Goal: Information Seeking & Learning: Learn about a topic

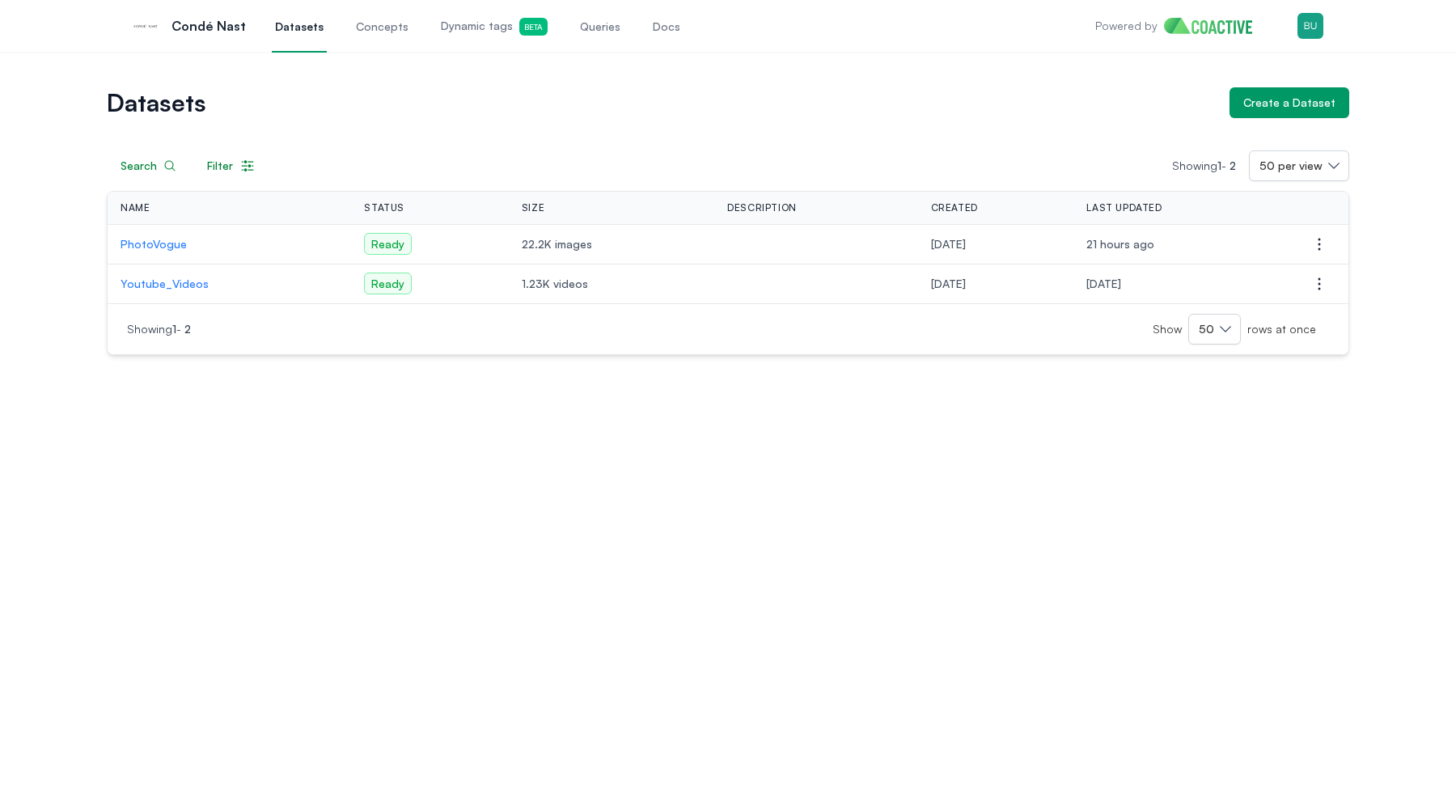
click at [182, 286] on p "Youtube_Videos" at bounding box center [230, 284] width 218 height 16
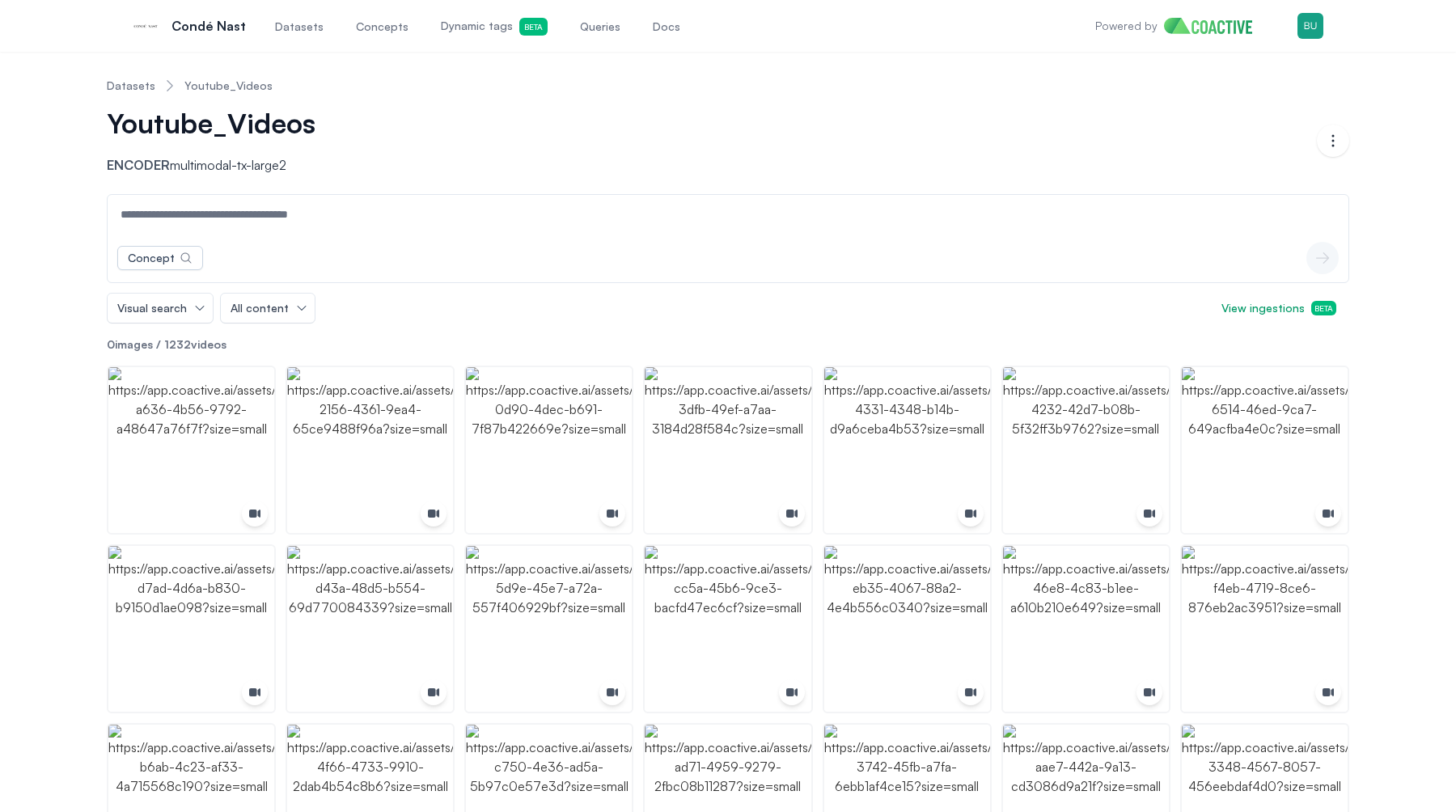
click at [263, 153] on div "Youtube_Videos" at bounding box center [222, 131] width 232 height 48
click at [235, 203] on input at bounding box center [728, 215] width 1235 height 39
paste input "*********"
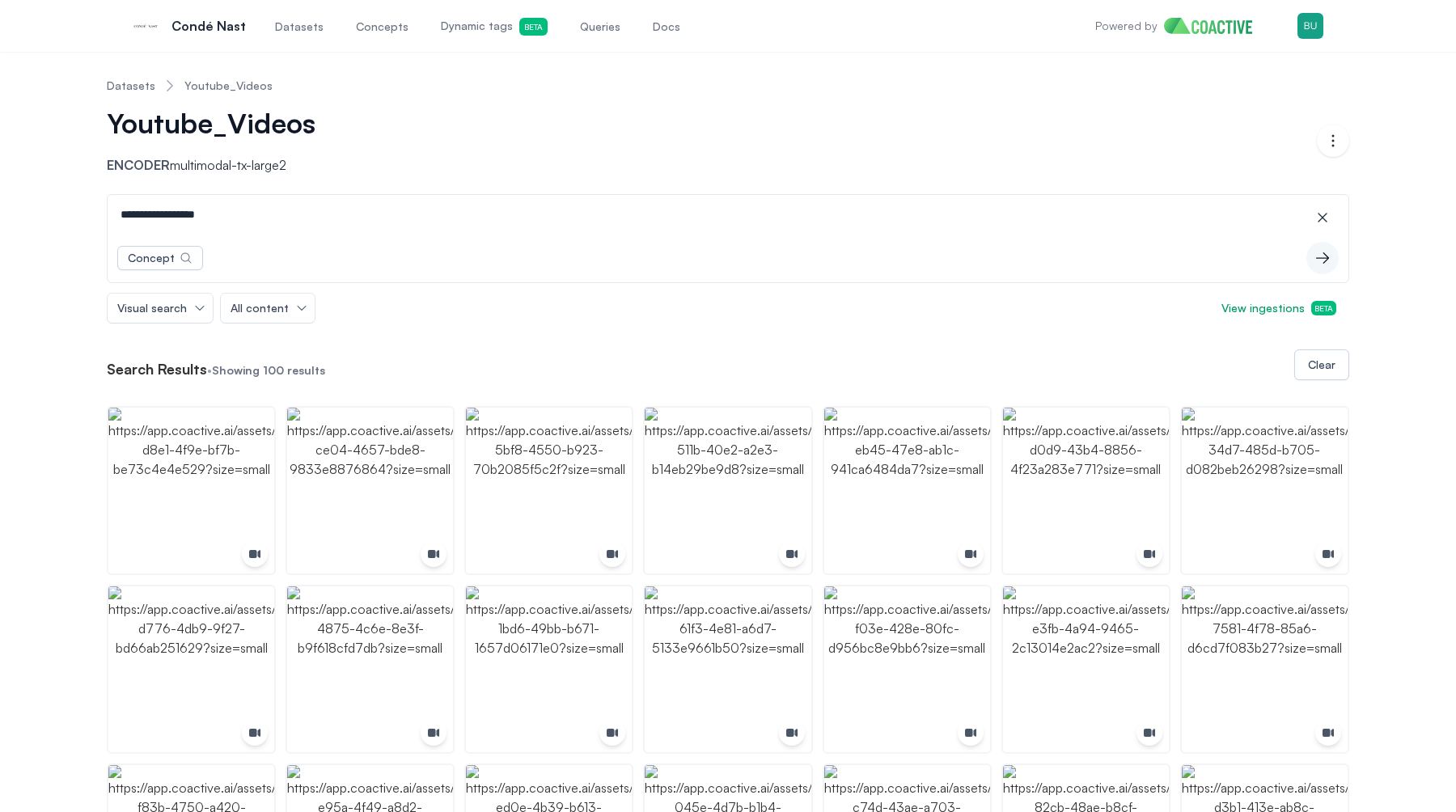
click at [190, 308] on button "Visual search" at bounding box center [160, 308] width 105 height 29
click at [177, 369] on span "Audio search" at bounding box center [158, 372] width 70 height 16
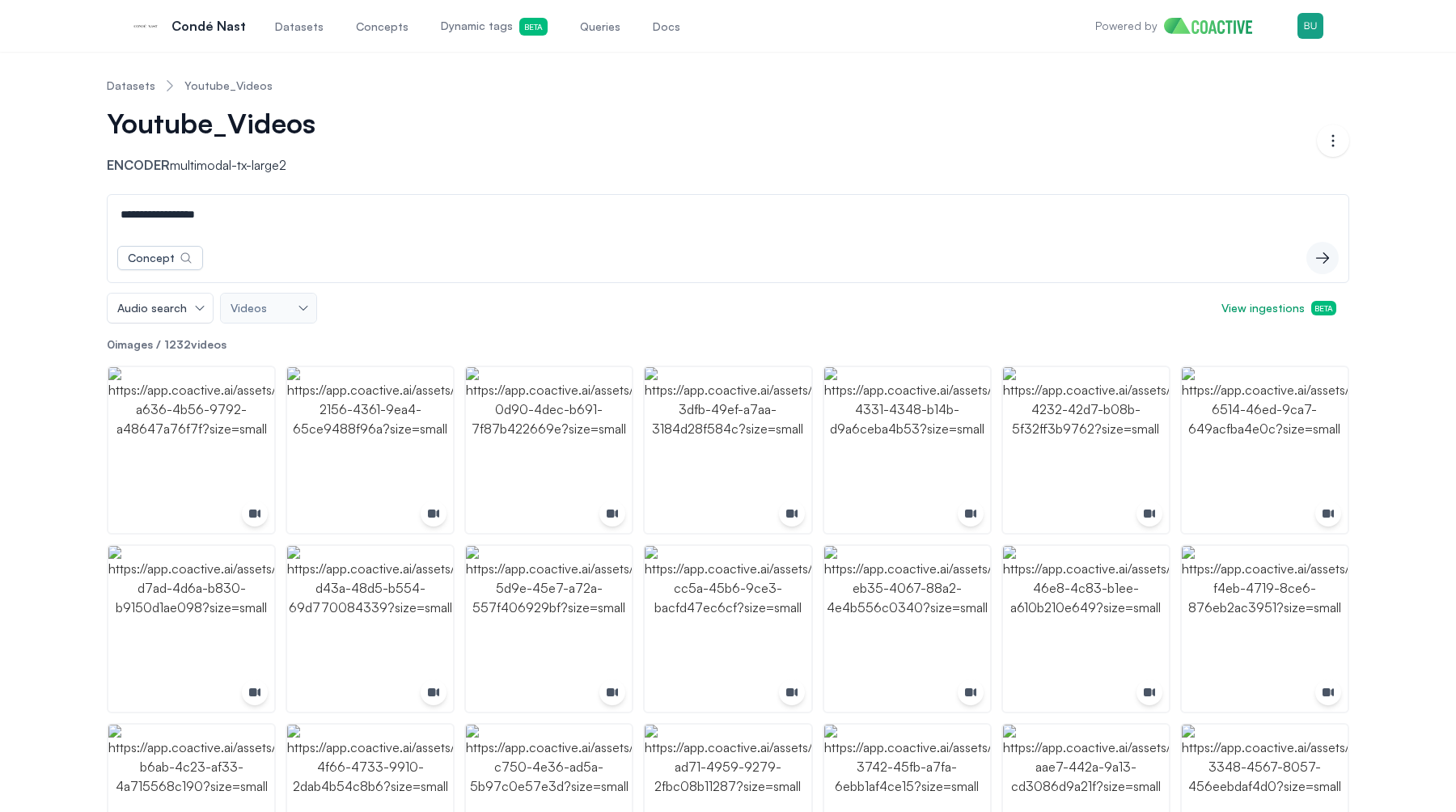
click at [232, 214] on input "**********" at bounding box center [728, 215] width 1235 height 39
type input "*"
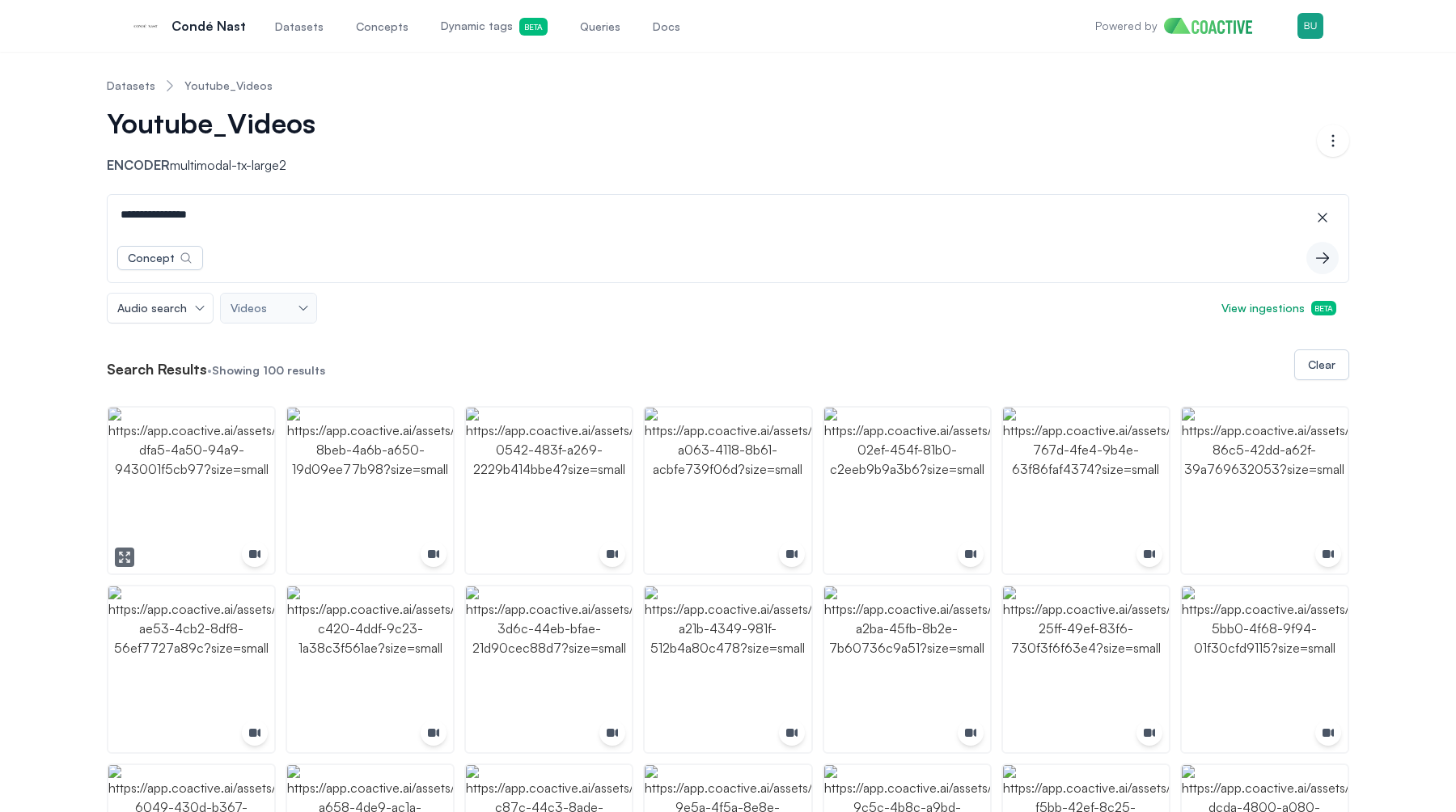
click at [239, 497] on img "button" at bounding box center [192, 490] width 166 height 166
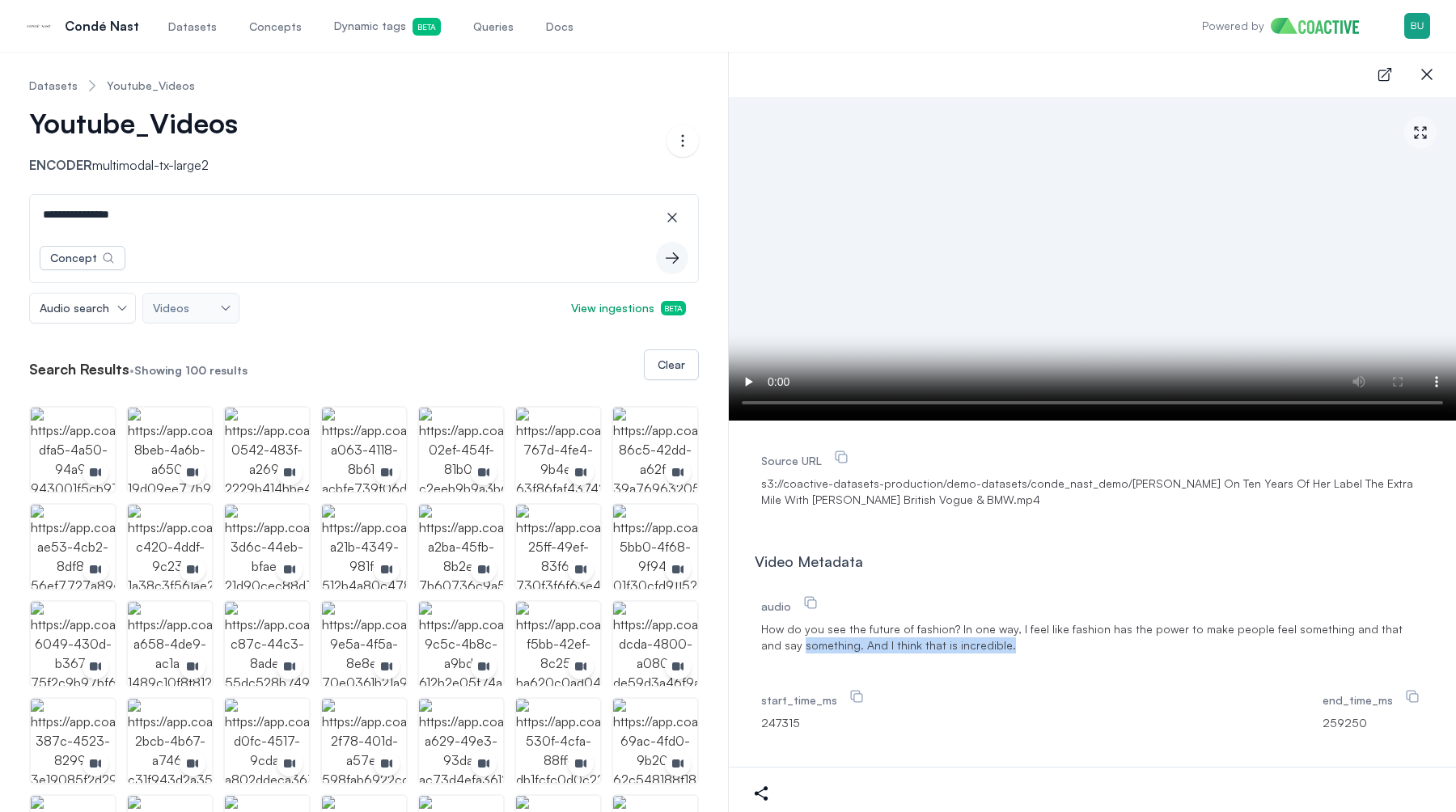
drag, startPoint x: 967, startPoint y: 638, endPoint x: 755, endPoint y: 638, distance: 212.0
click at [755, 638] on div "audio How do you see the future of fashion? In one way, I feel like fashion has…" at bounding box center [1092, 673] width 675 height 175
click at [781, 632] on span "How do you see the future of fashion? In one way, I feel like fashion has the p…" at bounding box center [1092, 637] width 662 height 33
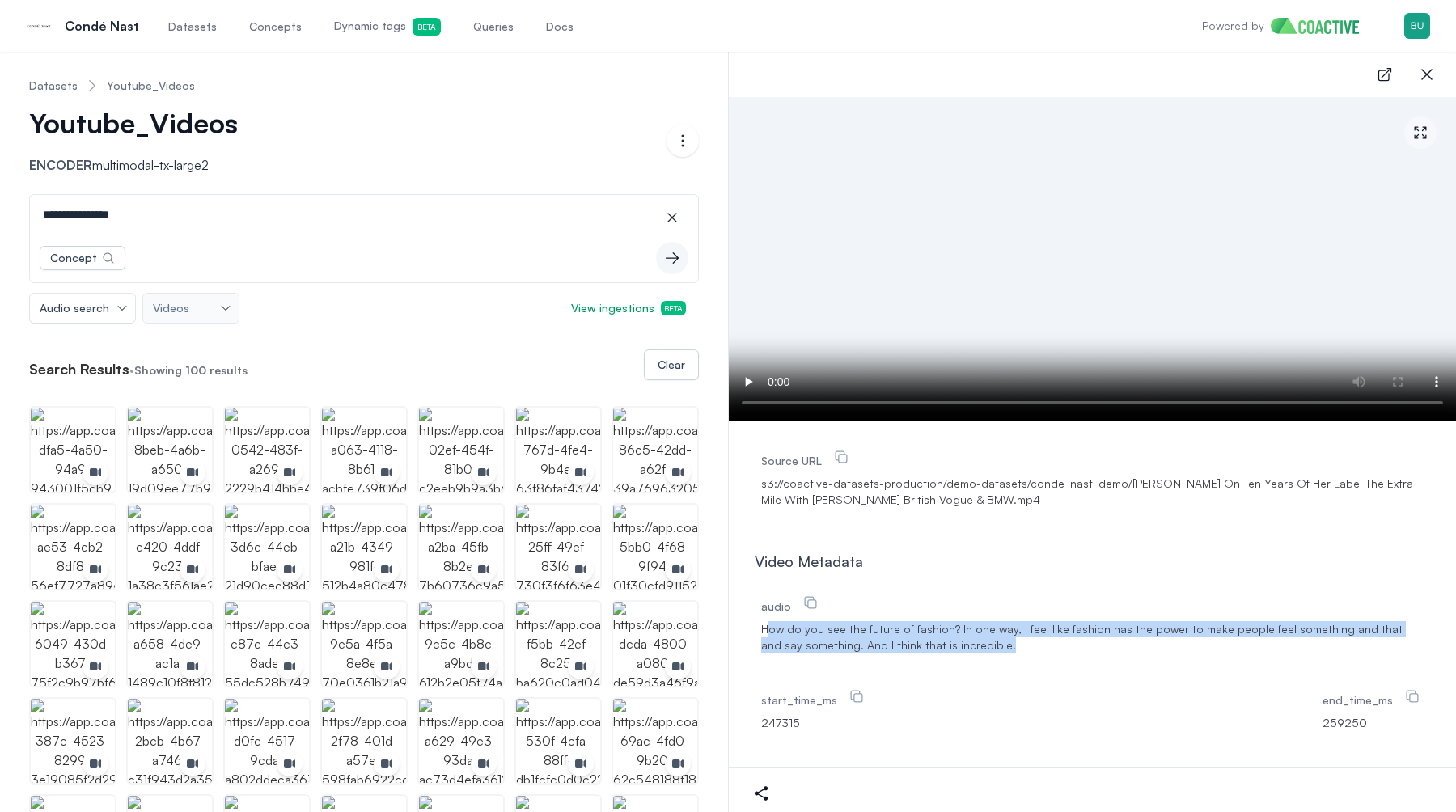
drag, startPoint x: 768, startPoint y: 625, endPoint x: 876, endPoint y: 661, distance: 113.8
click at [876, 661] on div "audio How do you see the future of fashion? In one way, I feel like fashion has…" at bounding box center [1092, 673] width 675 height 175
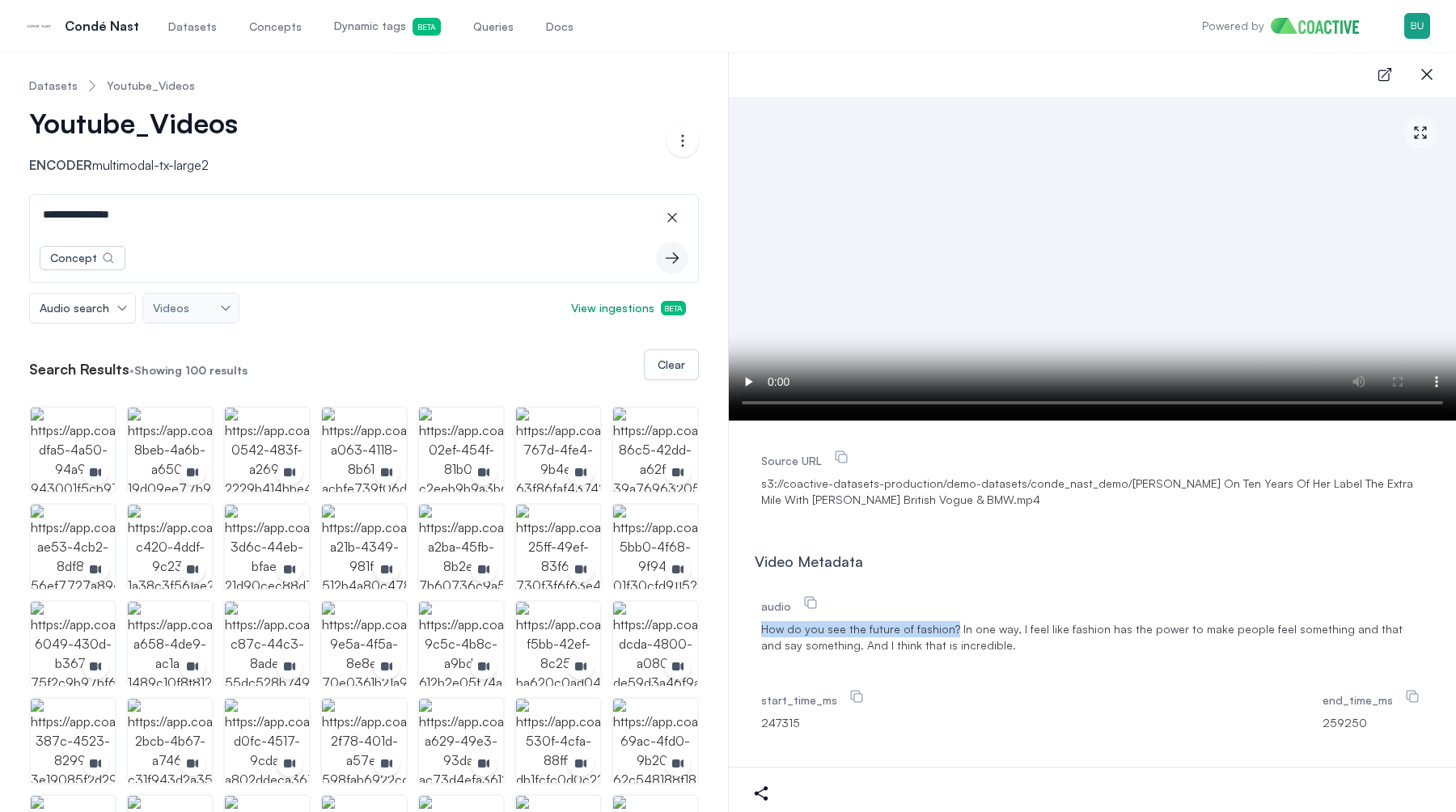
drag, startPoint x: 946, startPoint y: 628, endPoint x: 754, endPoint y: 616, distance: 192.4
click at [755, 616] on div "audio How do you see the future of fashion? In one way, I feel like fashion has…" at bounding box center [1092, 673] width 675 height 175
click at [825, 642] on span "How do you see the future of fashion? In one way, I feel like fashion has the p…" at bounding box center [1092, 637] width 662 height 33
click at [896, 678] on div "audio How do you see the future of fashion? In one way, I feel like fashion has…" at bounding box center [1092, 673] width 675 height 175
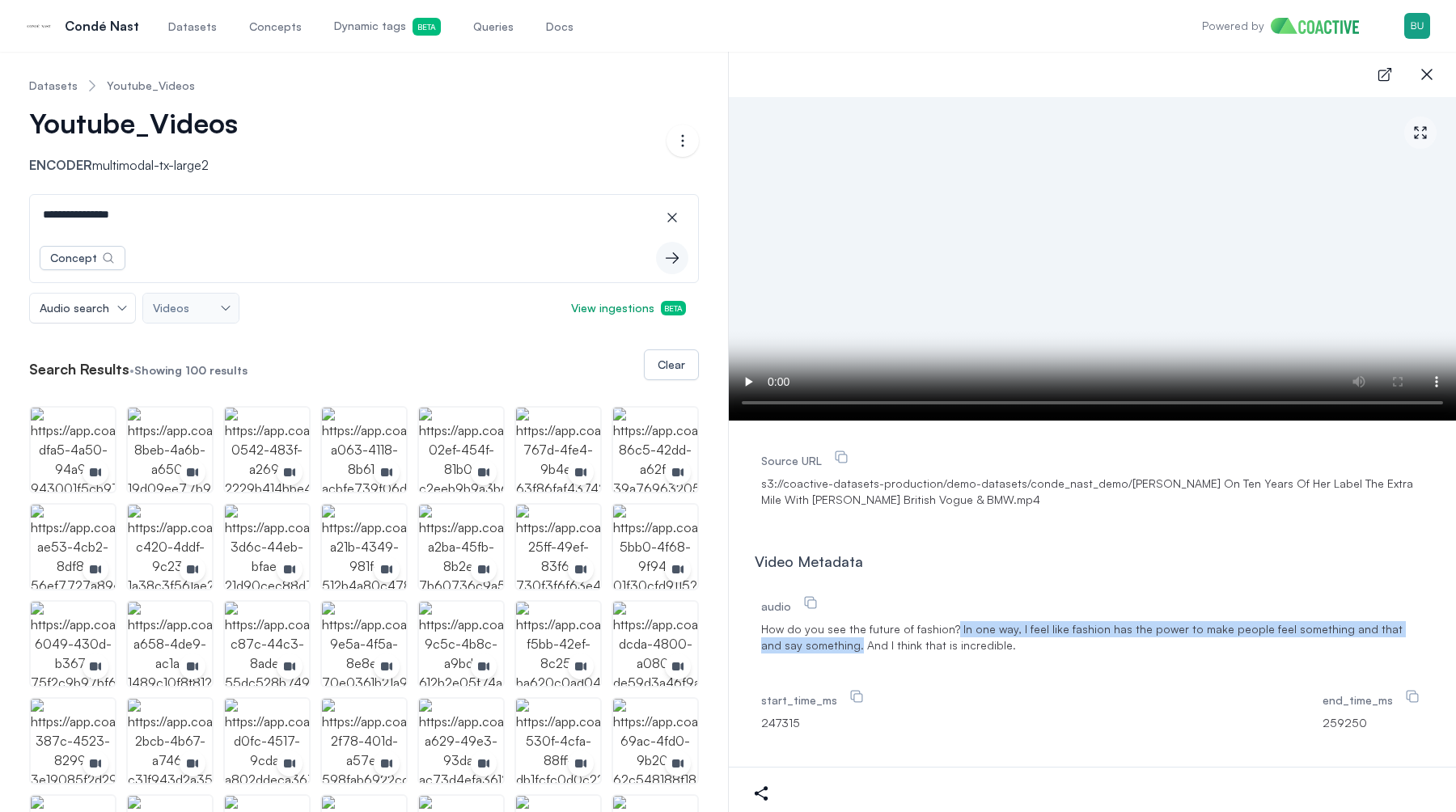
drag, startPoint x: 948, startPoint y: 625, endPoint x: 815, endPoint y: 642, distance: 134.1
click at [816, 642] on span "How do you see the future of fashion? In one way, I feel like fashion has the p…" at bounding box center [1092, 637] width 662 height 33
click at [822, 638] on span "How do you see the future of fashion? In one way, I feel like fashion has the p…" at bounding box center [1092, 637] width 662 height 33
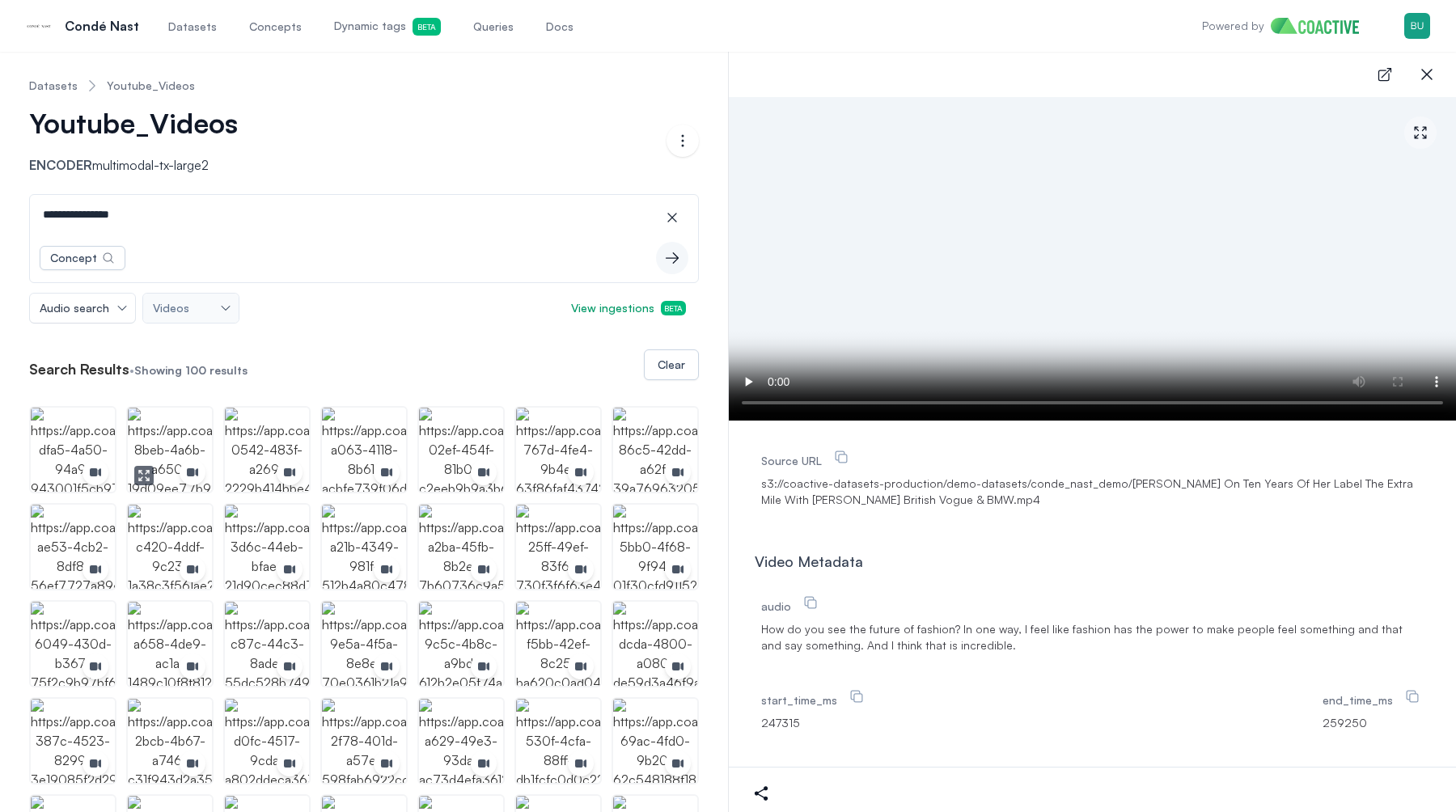
click at [172, 441] on img "button" at bounding box center [169, 449] width 84 height 84
drag, startPoint x: 1167, startPoint y: 644, endPoint x: 939, endPoint y: 644, distance: 228.0
click at [941, 644] on span "So hopefully color and optimism. And, obviously, all of us at Vogue's across th…" at bounding box center [1092, 637] width 662 height 33
click at [939, 644] on span "So hopefully color and optimism. And, obviously, all of us at Vogue's across th…" at bounding box center [1092, 637] width 662 height 33
click at [284, 443] on img "button" at bounding box center [267, 449] width 84 height 84
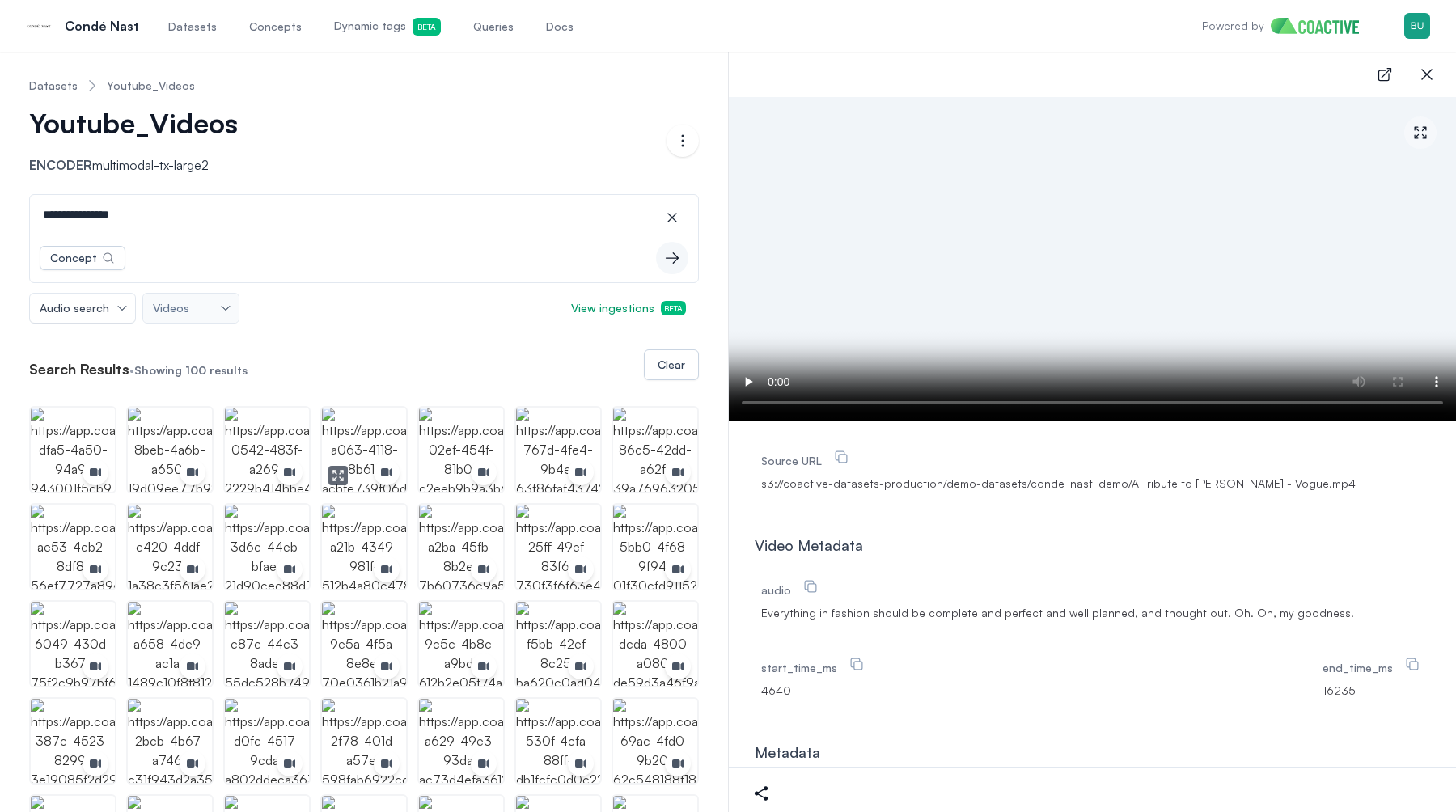
click at [363, 430] on img "button" at bounding box center [364, 449] width 84 height 84
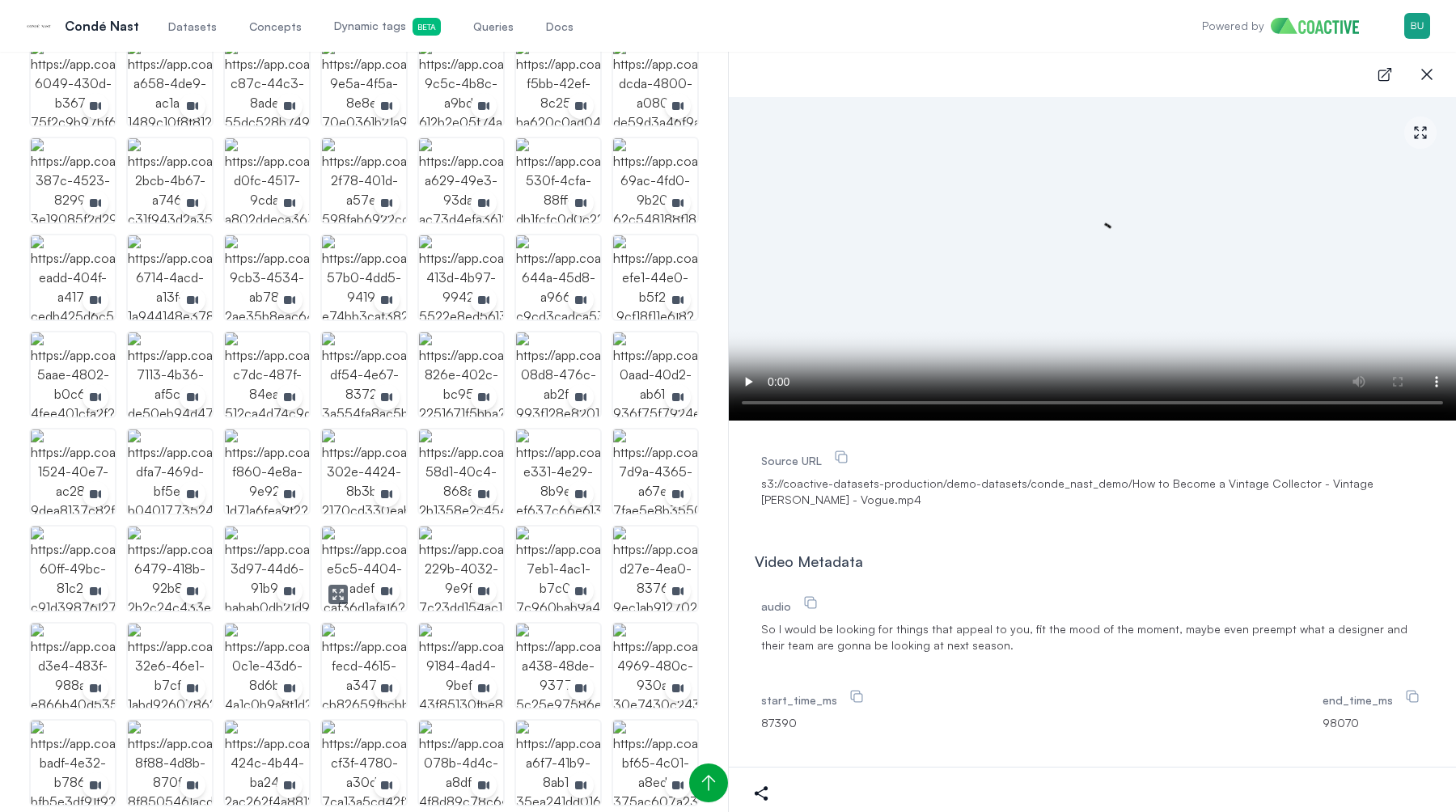
scroll to position [567, 0]
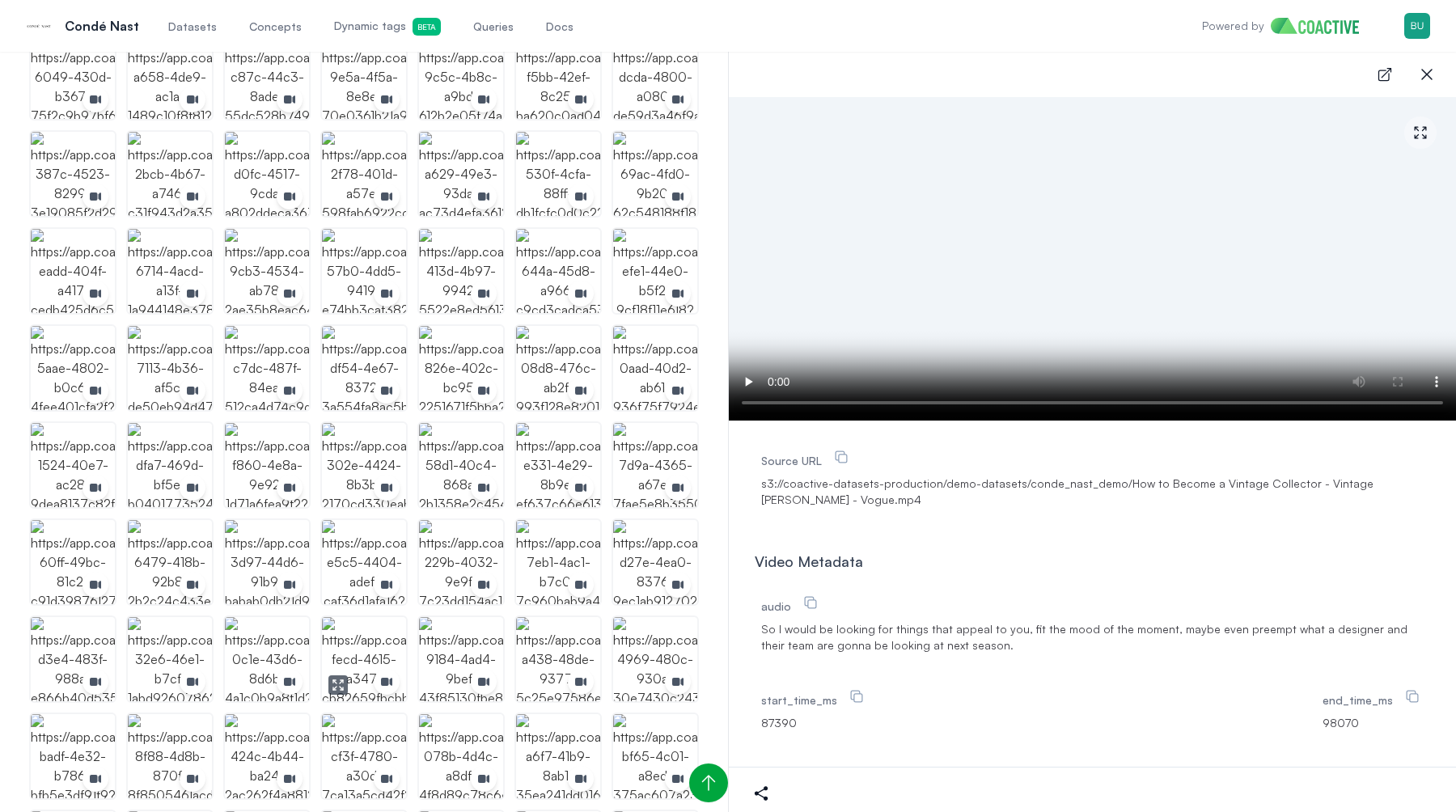
click at [376, 675] on div "button" at bounding box center [387, 682] width 26 height 26
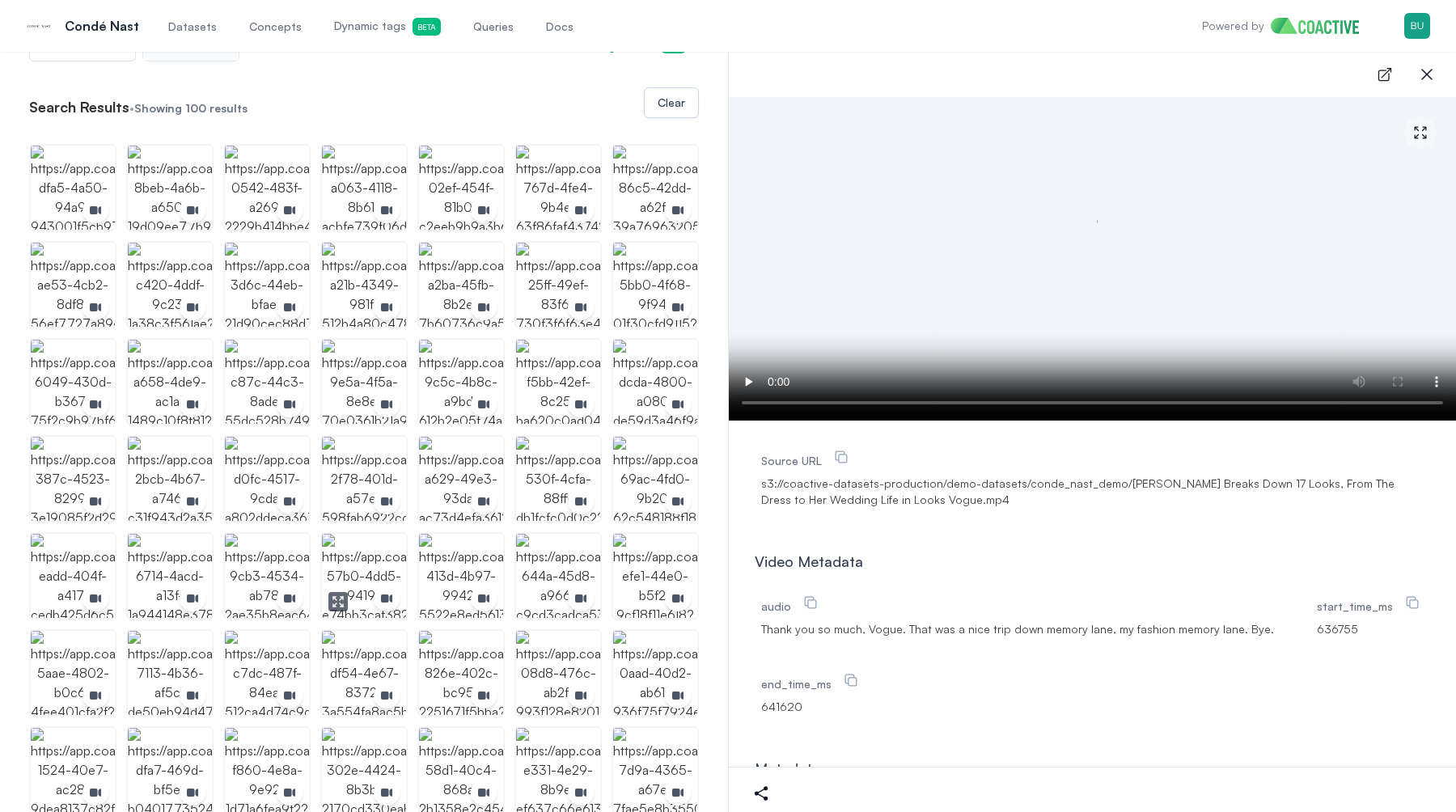
scroll to position [0, 0]
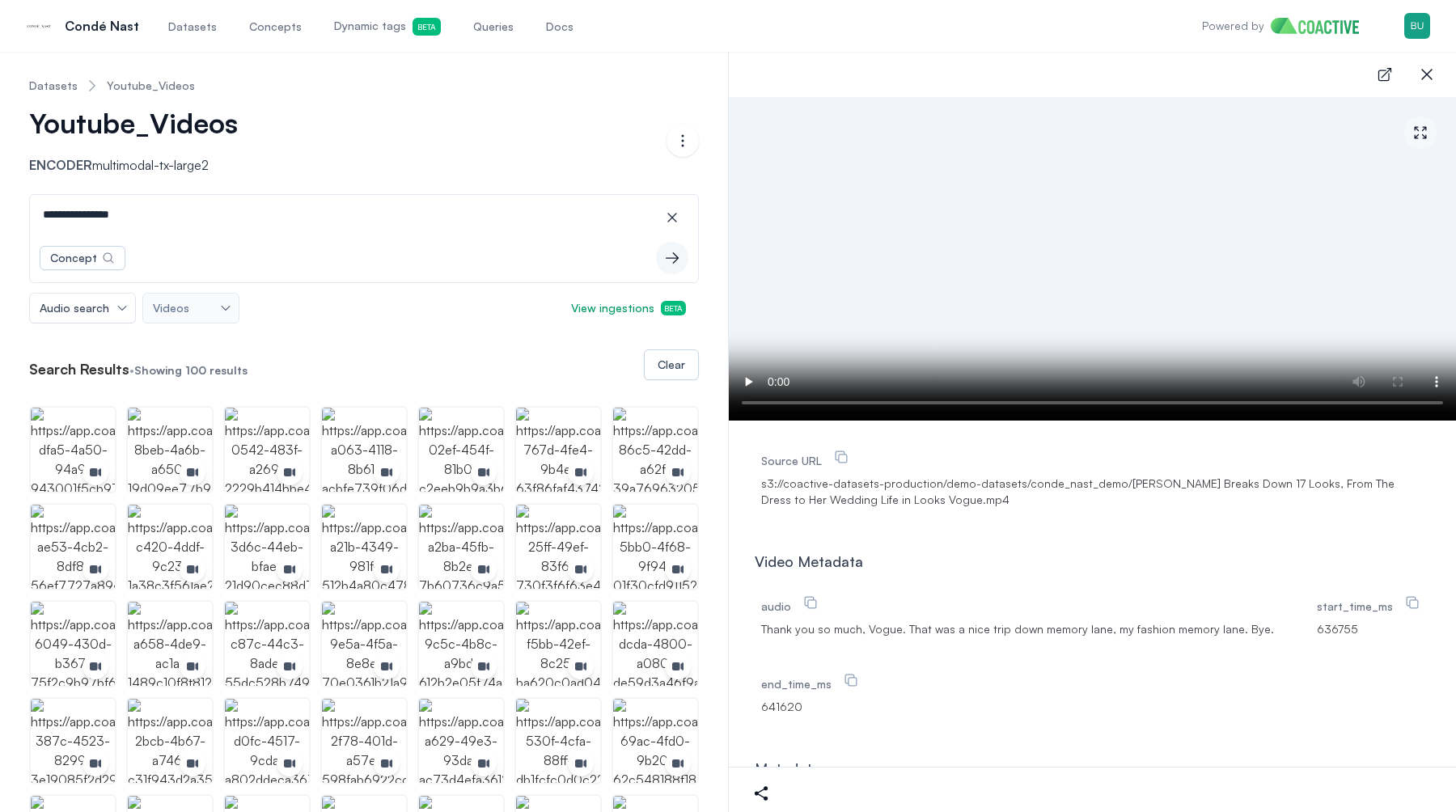
click at [96, 207] on input "**********" at bounding box center [364, 215] width 661 height 39
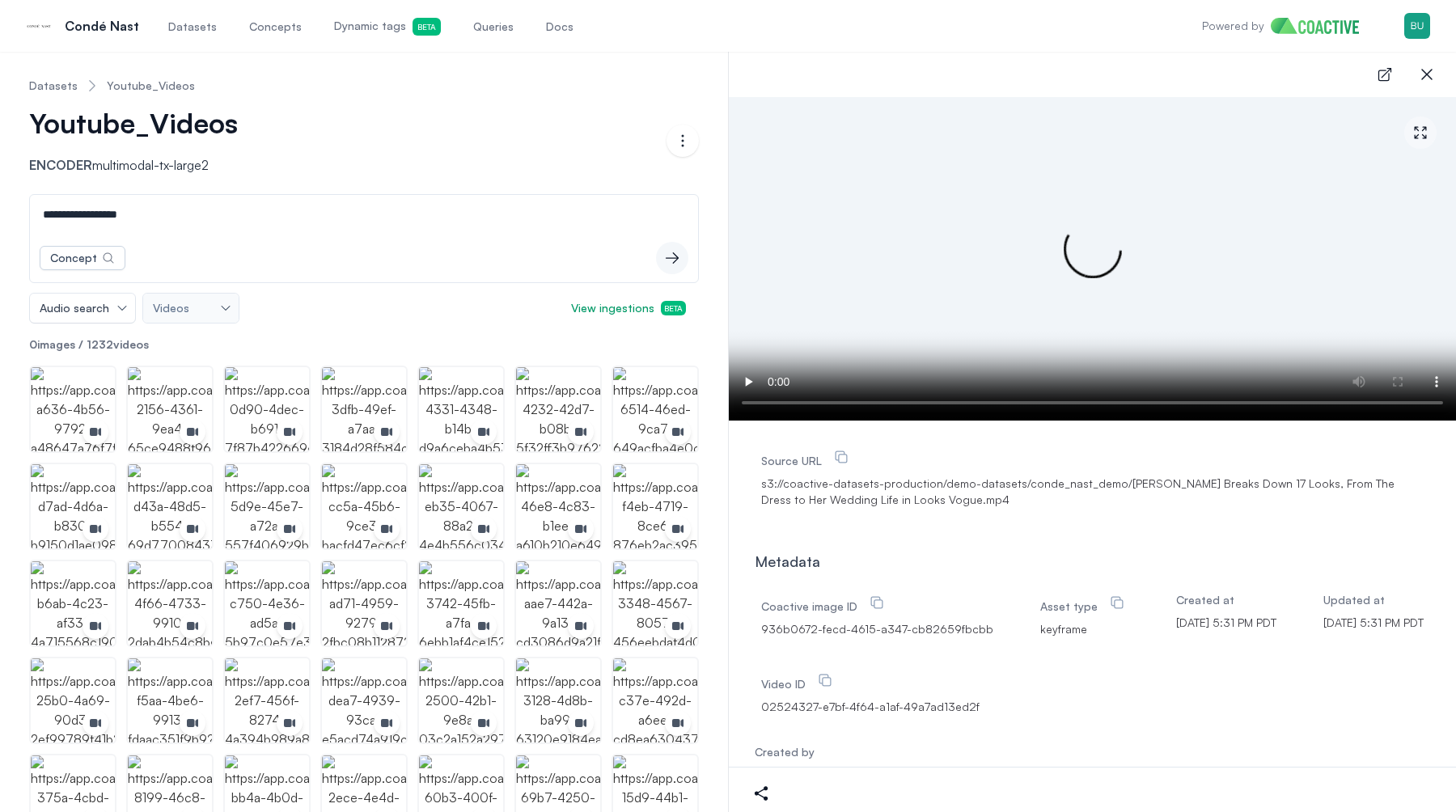
type input "**********"
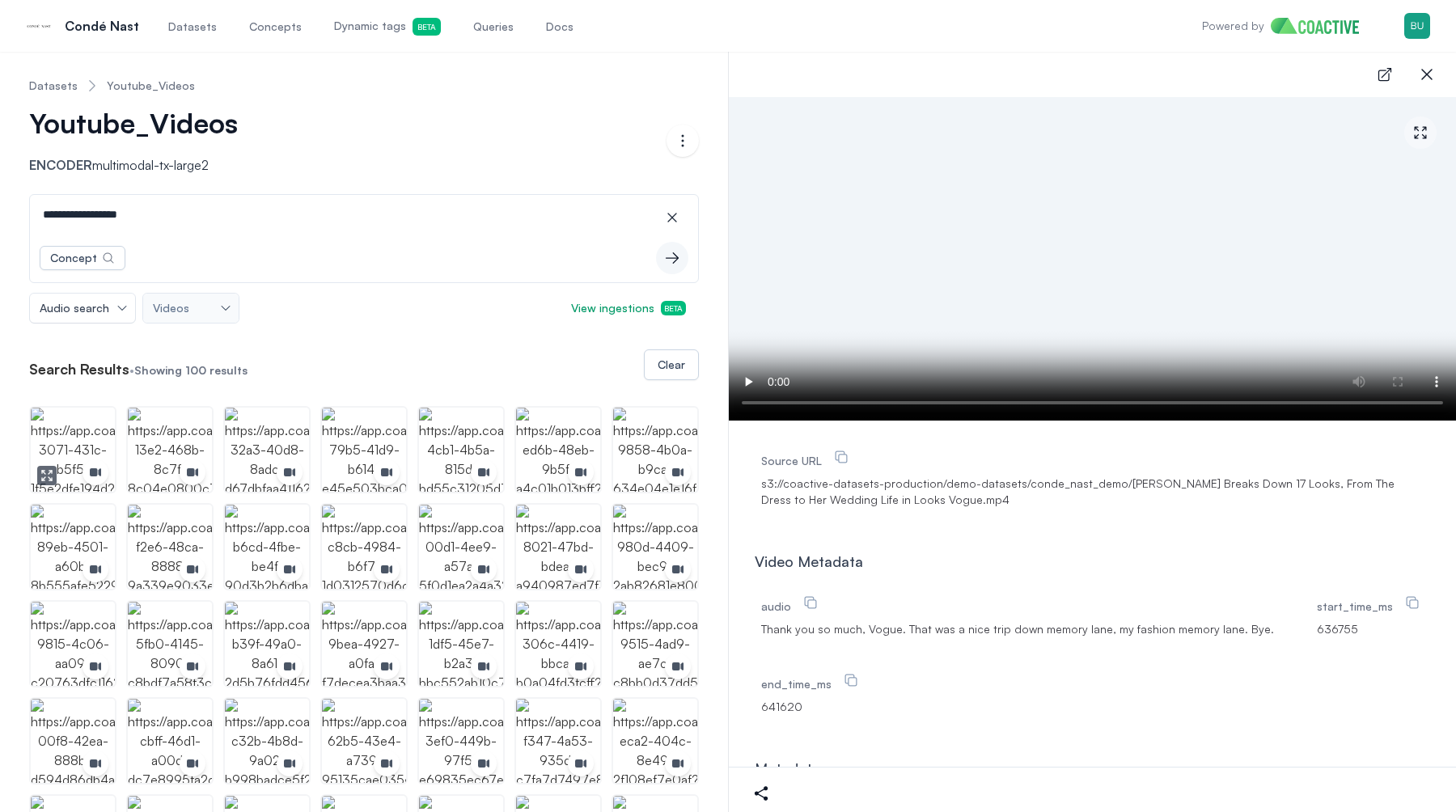
click at [73, 419] on img "button" at bounding box center [73, 449] width 84 height 84
click at [179, 483] on img "button" at bounding box center [169, 449] width 84 height 84
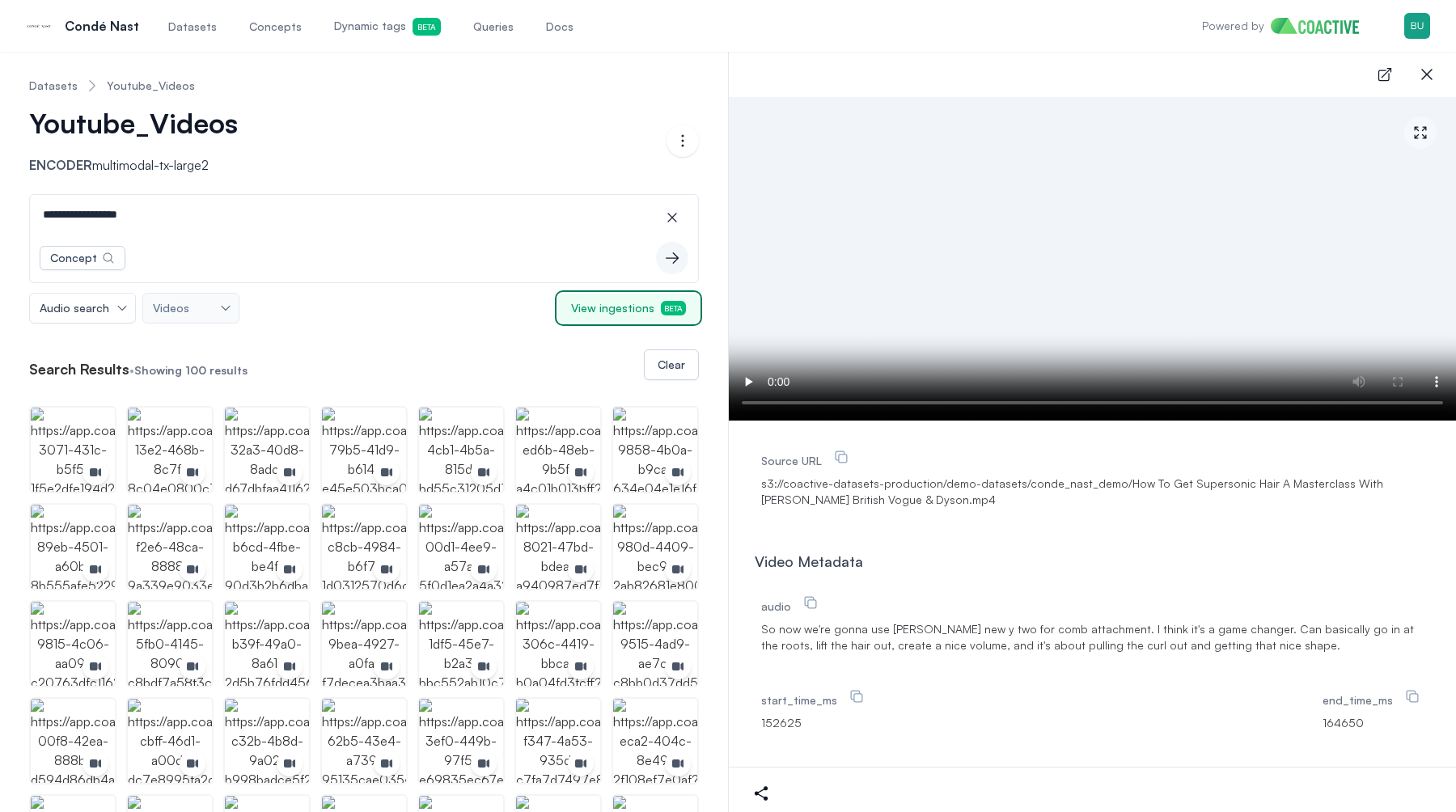
click at [635, 308] on span "View ingestions Beta" at bounding box center [628, 308] width 114 height 16
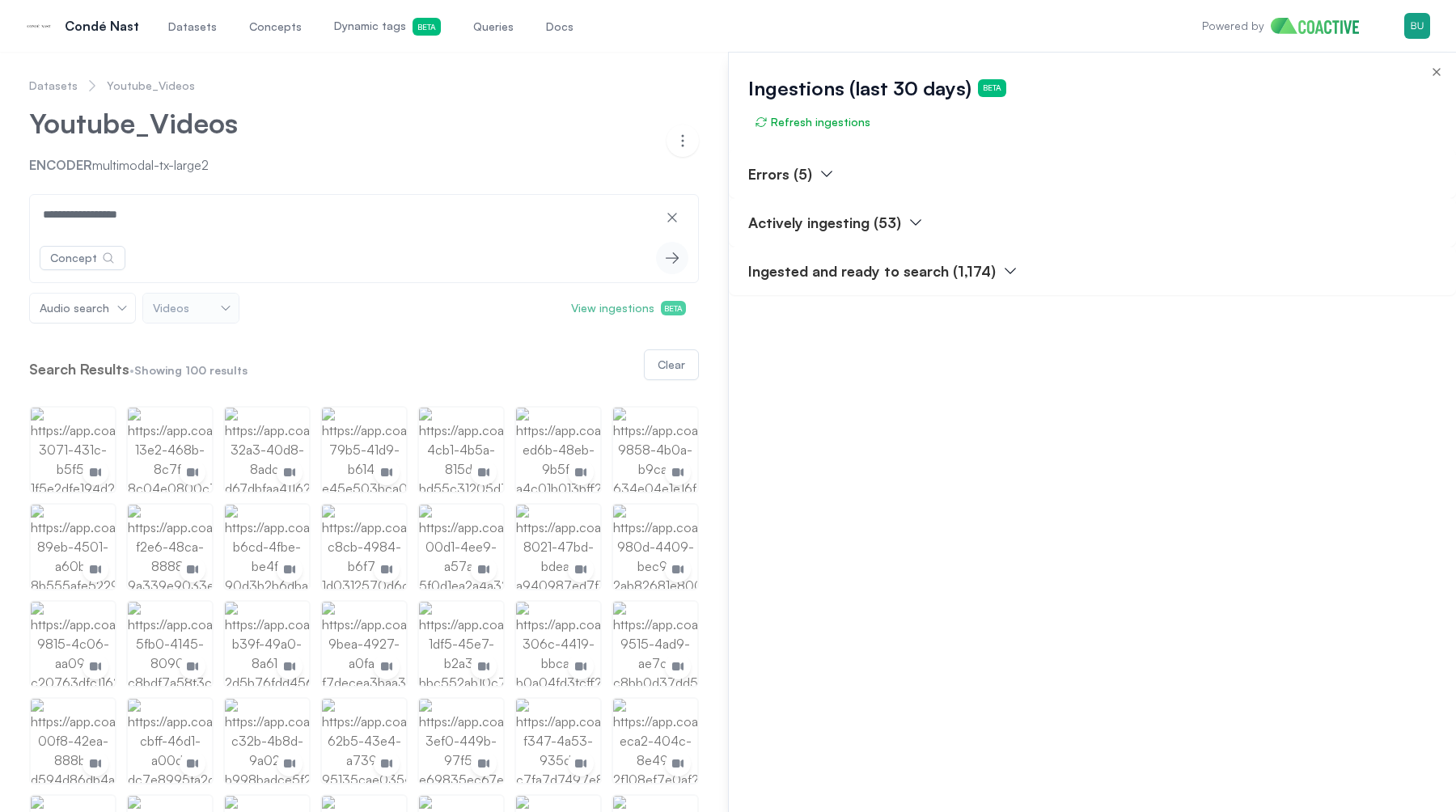
click at [884, 229] on p "Actively ingesting (53)" at bounding box center [824, 222] width 153 height 22
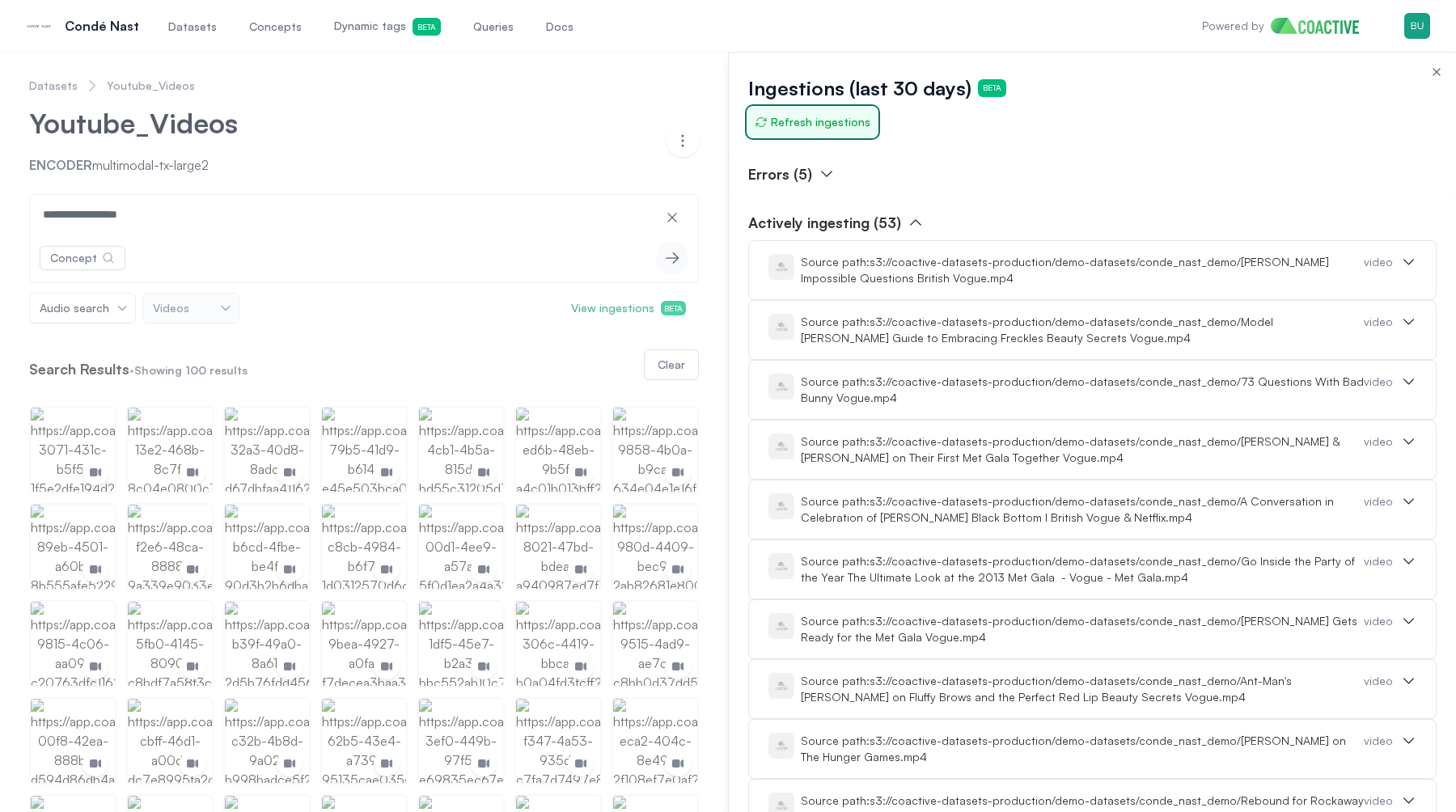
click at [808, 127] on span "Refresh ingestions" at bounding box center [812, 122] width 115 height 16
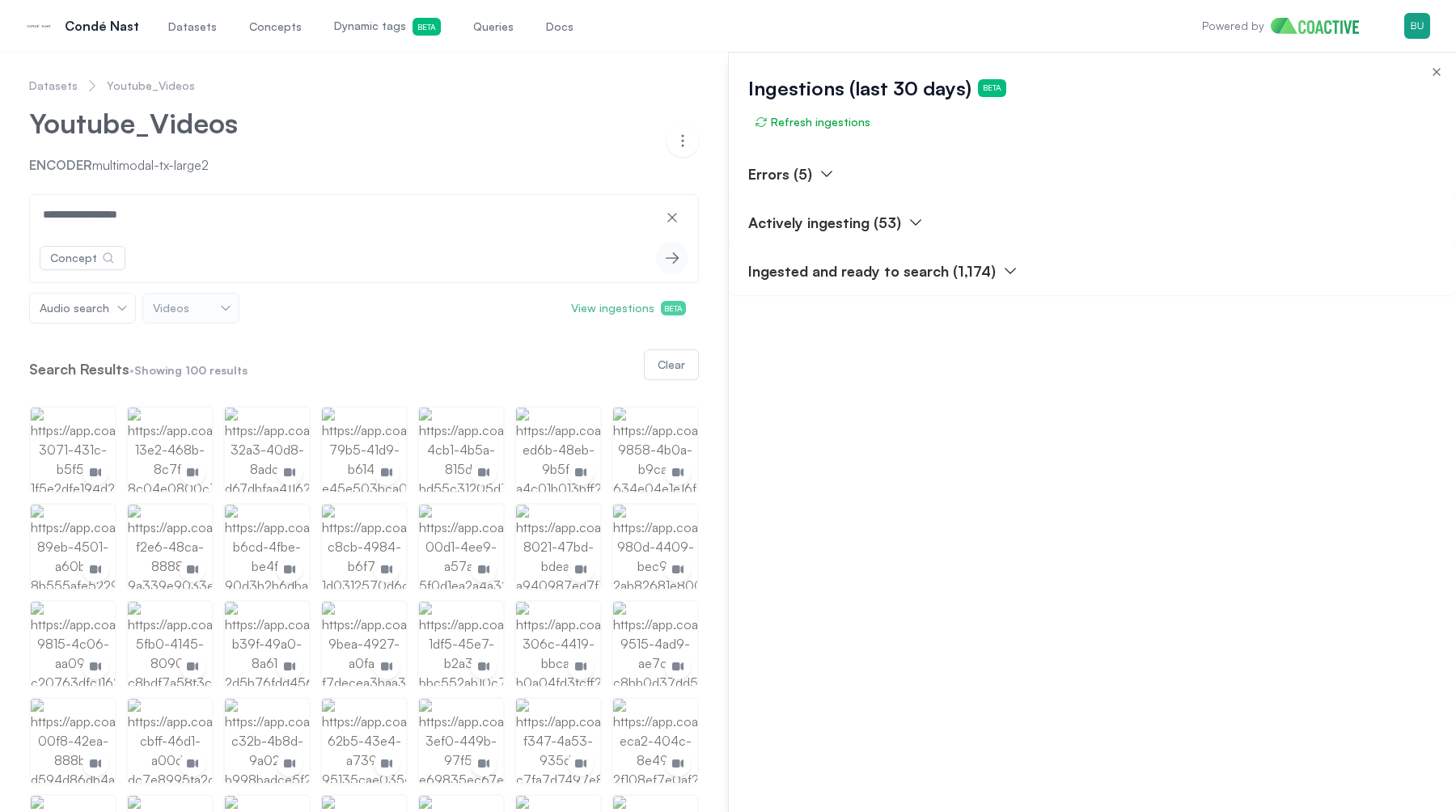
click at [1448, 59] on div "Ingestions (last 30 days) Beta Refresh ingestions" at bounding box center [1092, 101] width 728 height 97
click at [1434, 73] on icon "button" at bounding box center [1436, 72] width 13 height 13
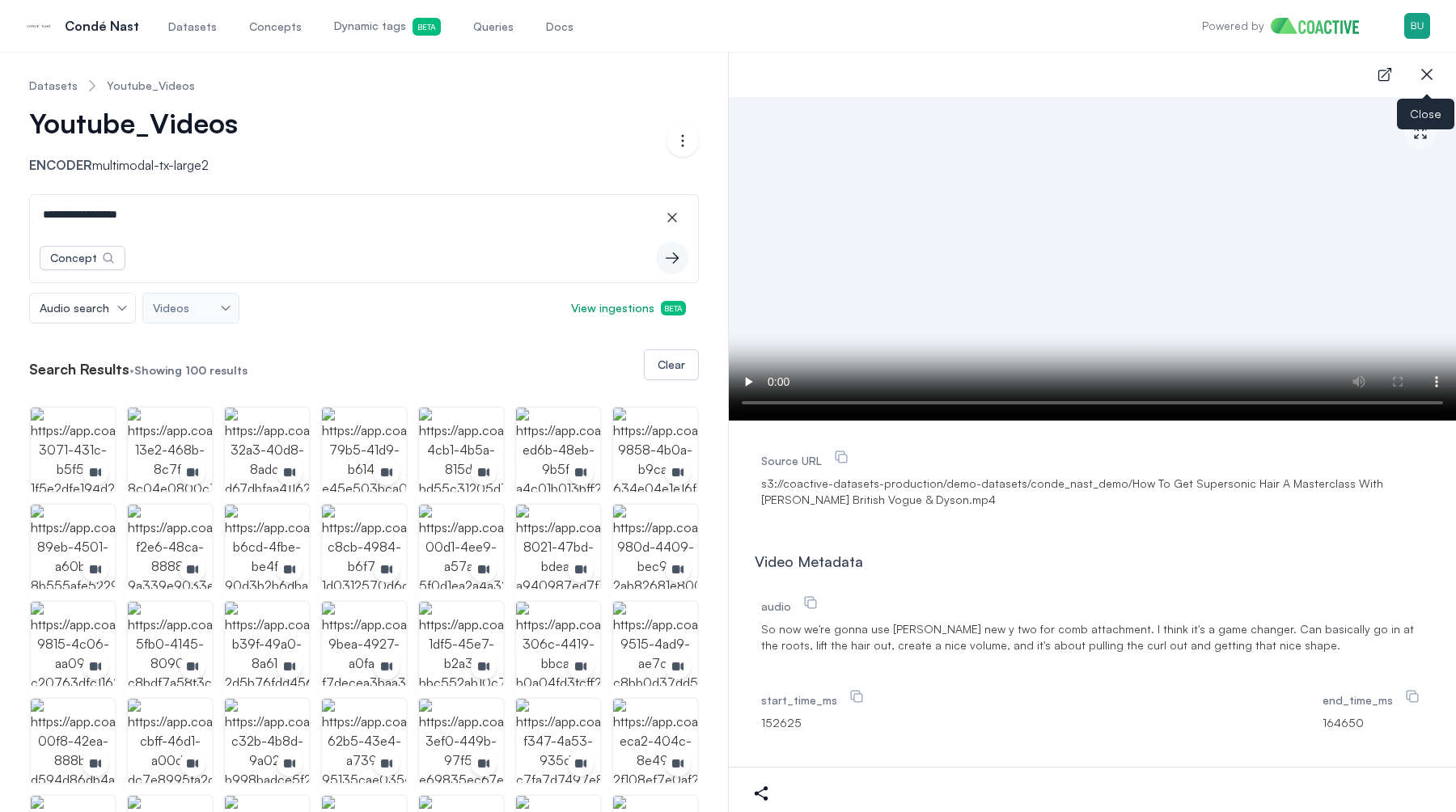
click at [1436, 70] on icon "button" at bounding box center [1426, 74] width 20 height 20
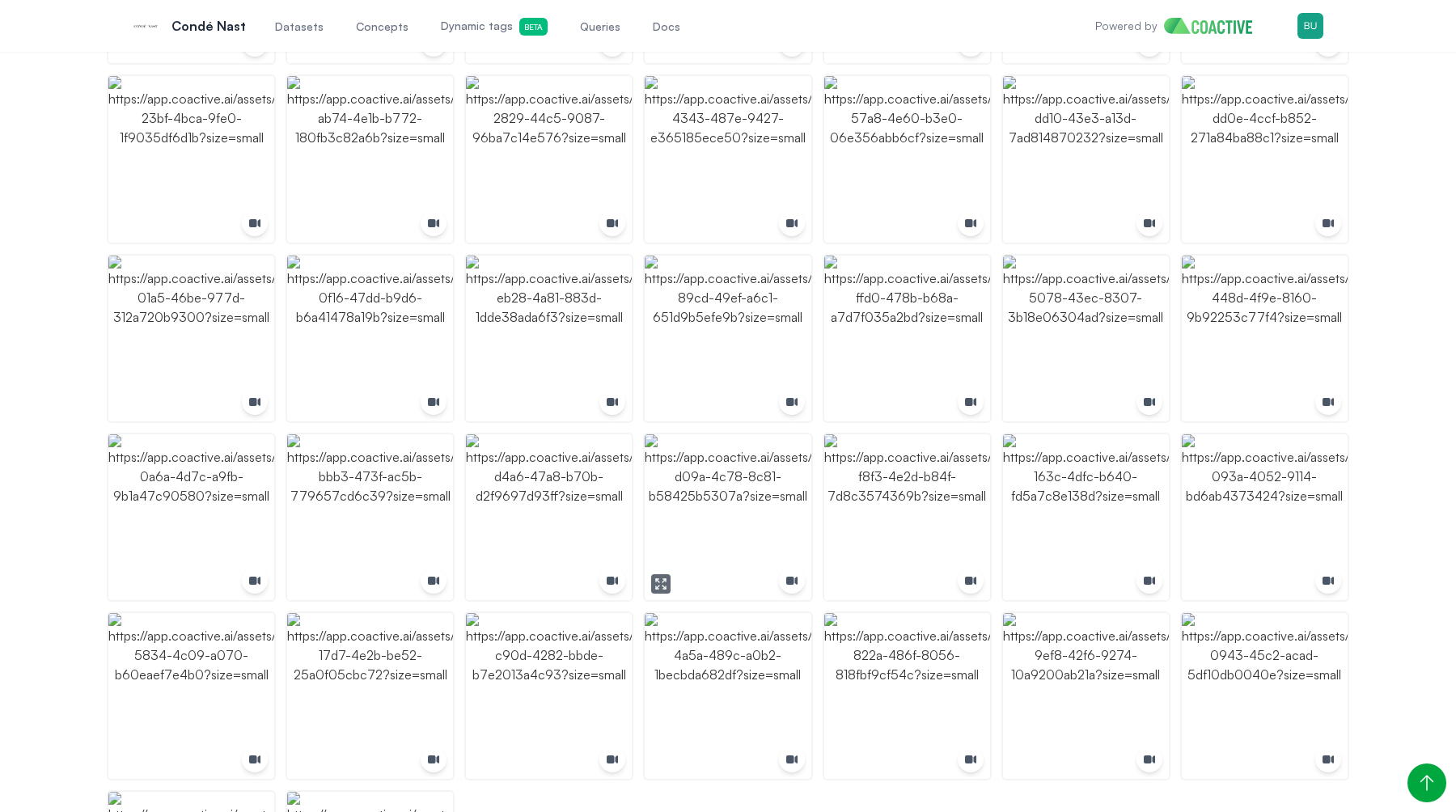
scroll to position [2280, 0]
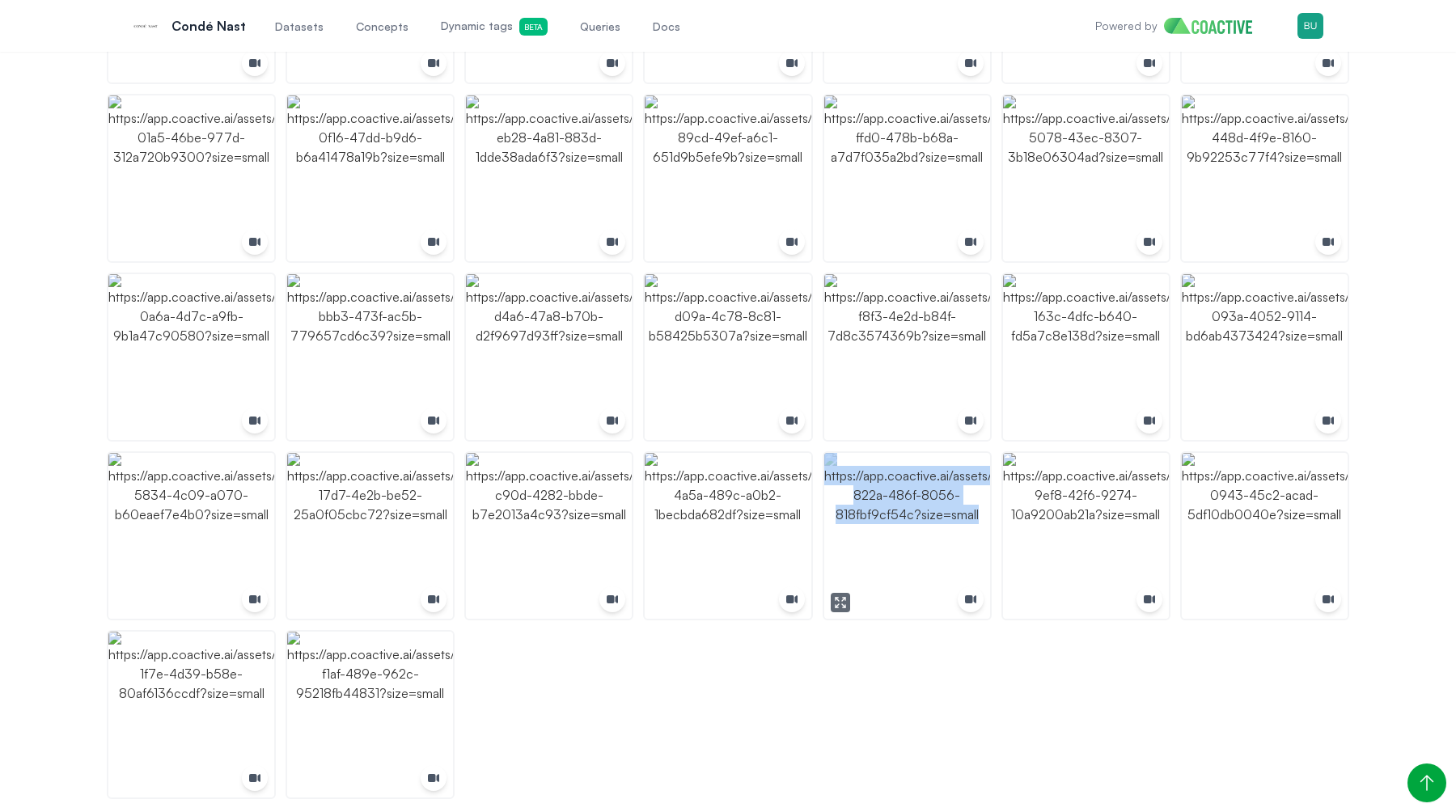
drag, startPoint x: 1086, startPoint y: 665, endPoint x: 929, endPoint y: 640, distance: 159.0
drag, startPoint x: 742, startPoint y: 654, endPoint x: 736, endPoint y: 637, distance: 18.0
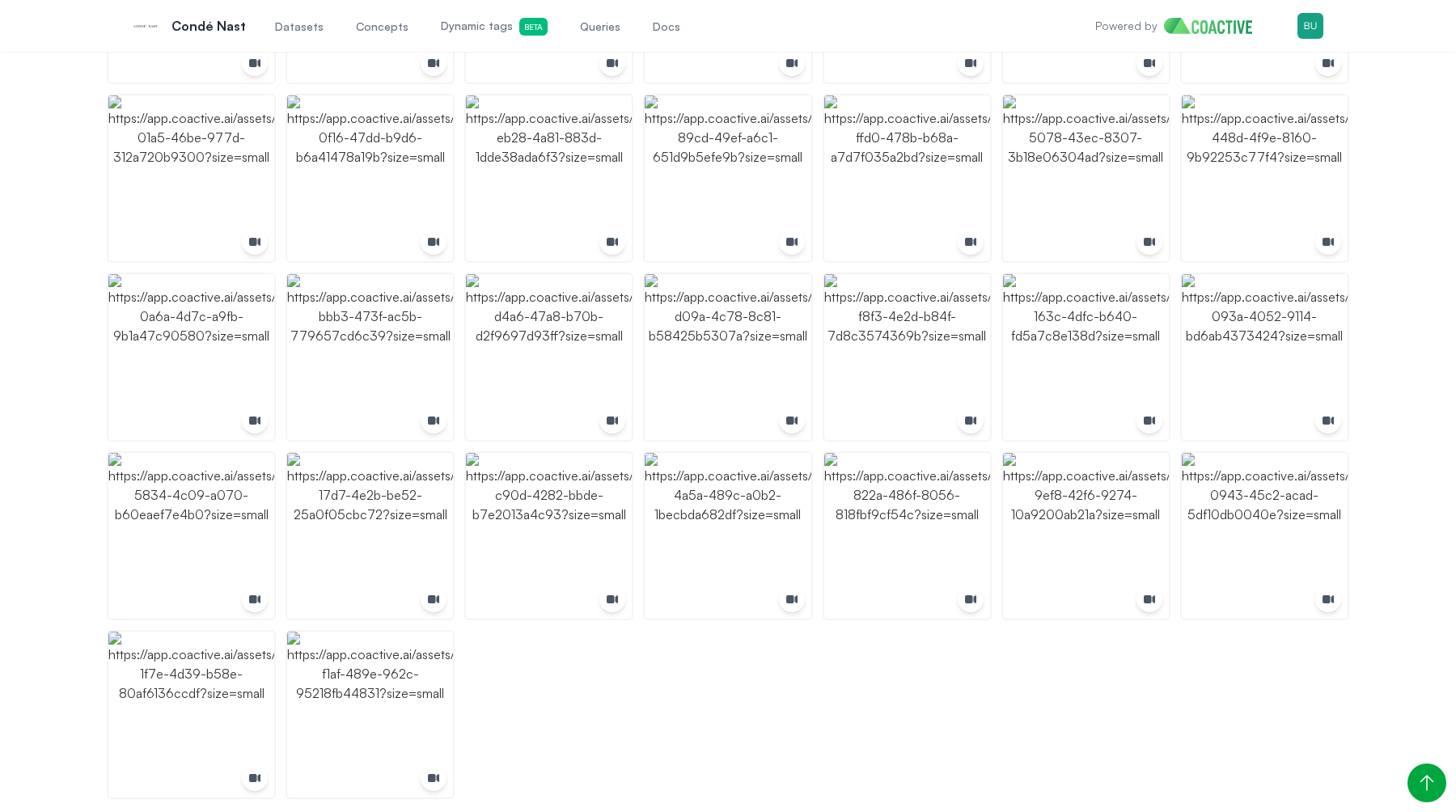
drag, startPoint x: 995, startPoint y: 611, endPoint x: 717, endPoint y: 682, distance: 286.9
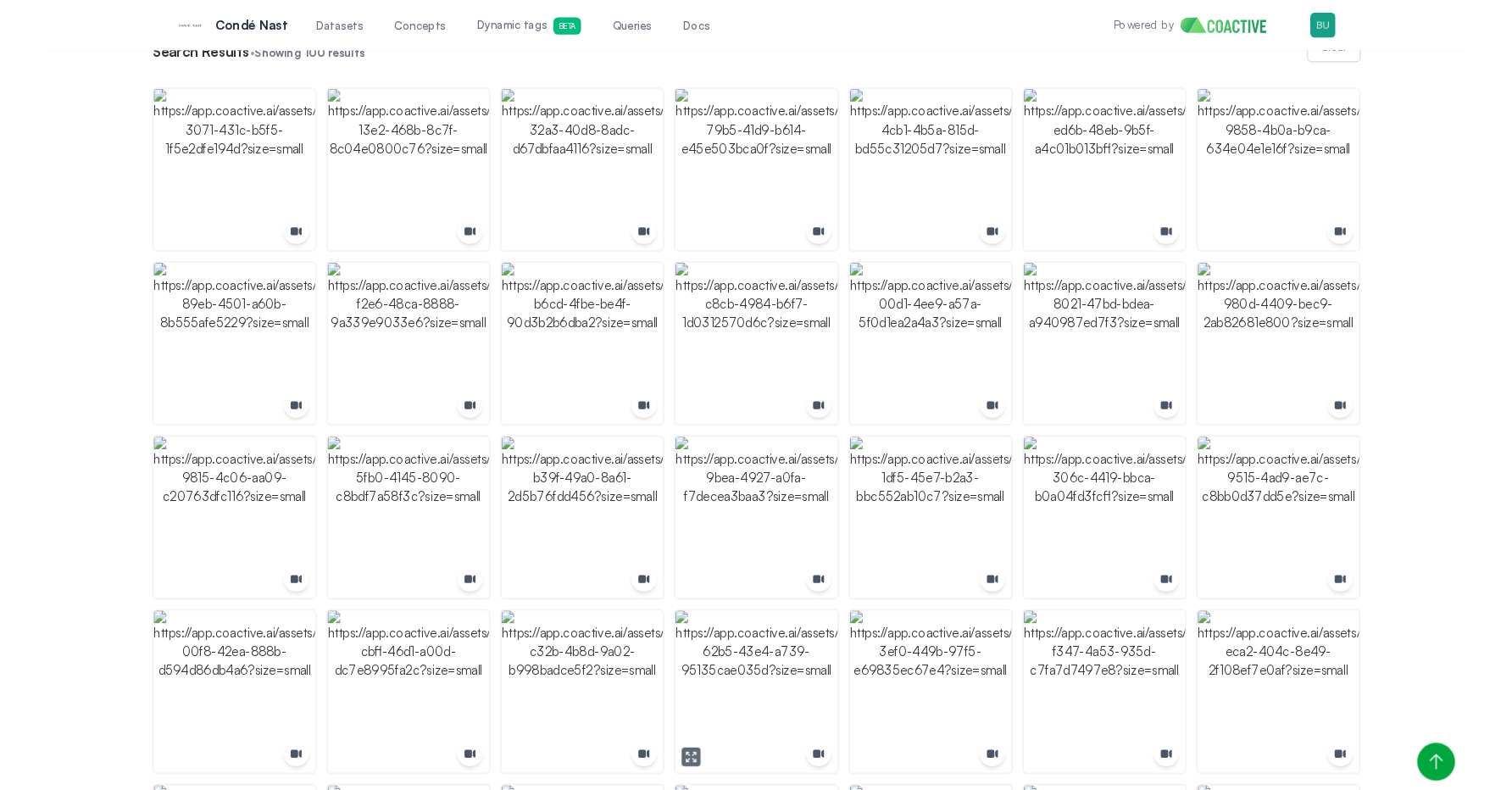
scroll to position [0, 0]
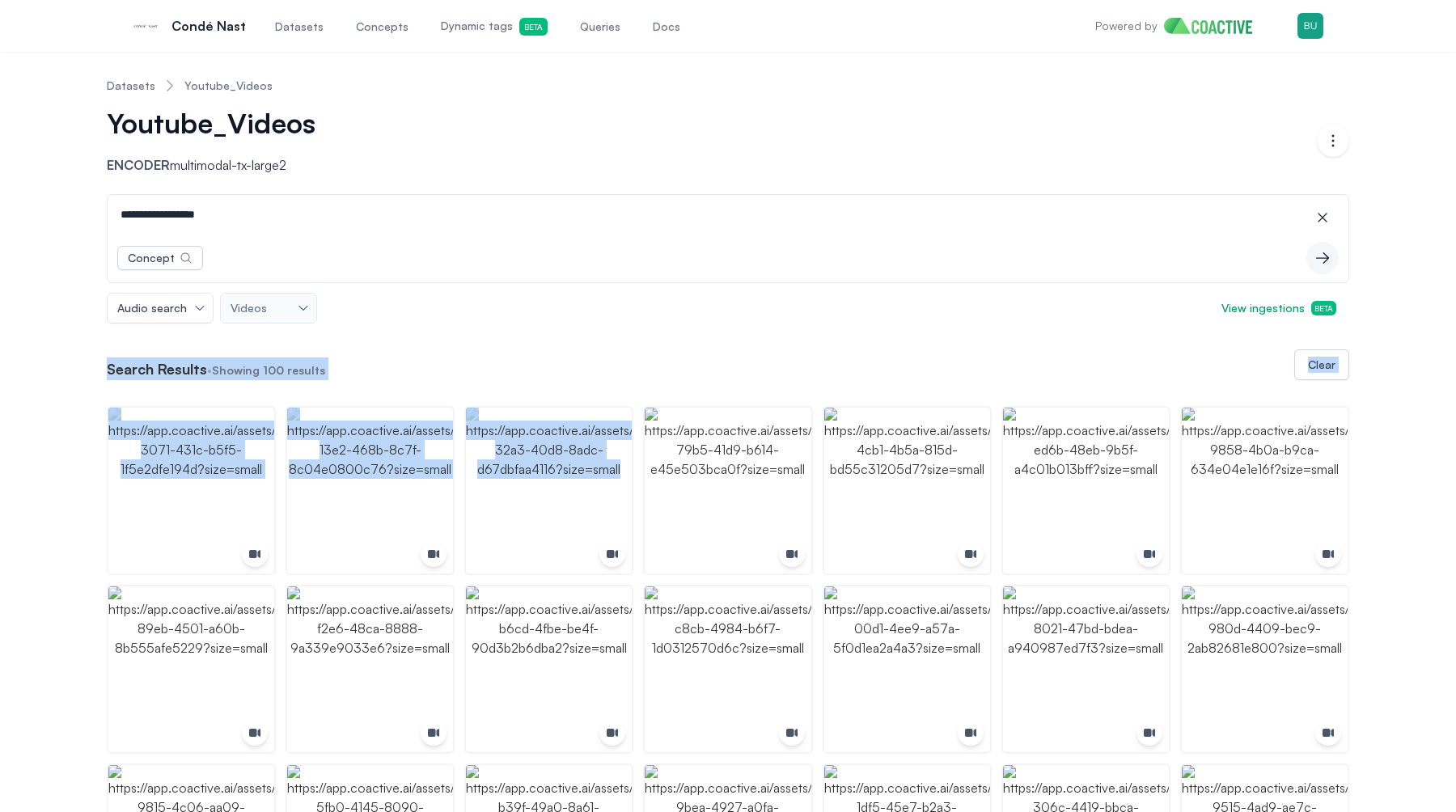
drag, startPoint x: 688, startPoint y: 383, endPoint x: 693, endPoint y: 351, distance: 32.4
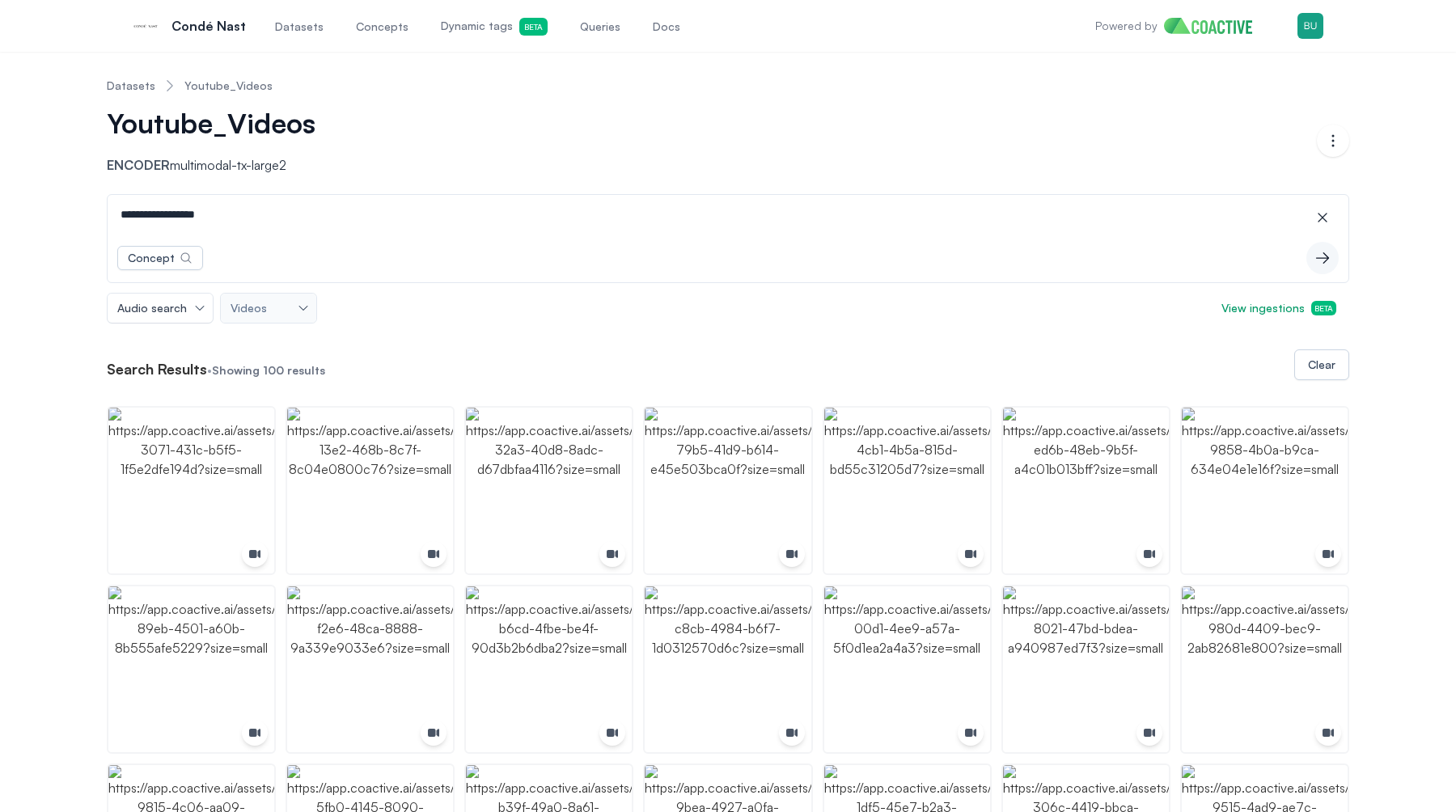
click at [693, 351] on div "Search Results • Showing 100 results Clear" at bounding box center [728, 365] width 1243 height 31
click at [715, 351] on div "Search Results • Showing 100 results Clear" at bounding box center [728, 365] width 1243 height 31
click at [731, 351] on div "Search Results • Showing 100 results Clear" at bounding box center [728, 365] width 1243 height 31
click at [747, 351] on div "Search Results • Showing 100 results Clear" at bounding box center [728, 365] width 1243 height 31
click at [739, 351] on div "Search Results • Showing 100 results Clear" at bounding box center [728, 365] width 1243 height 31
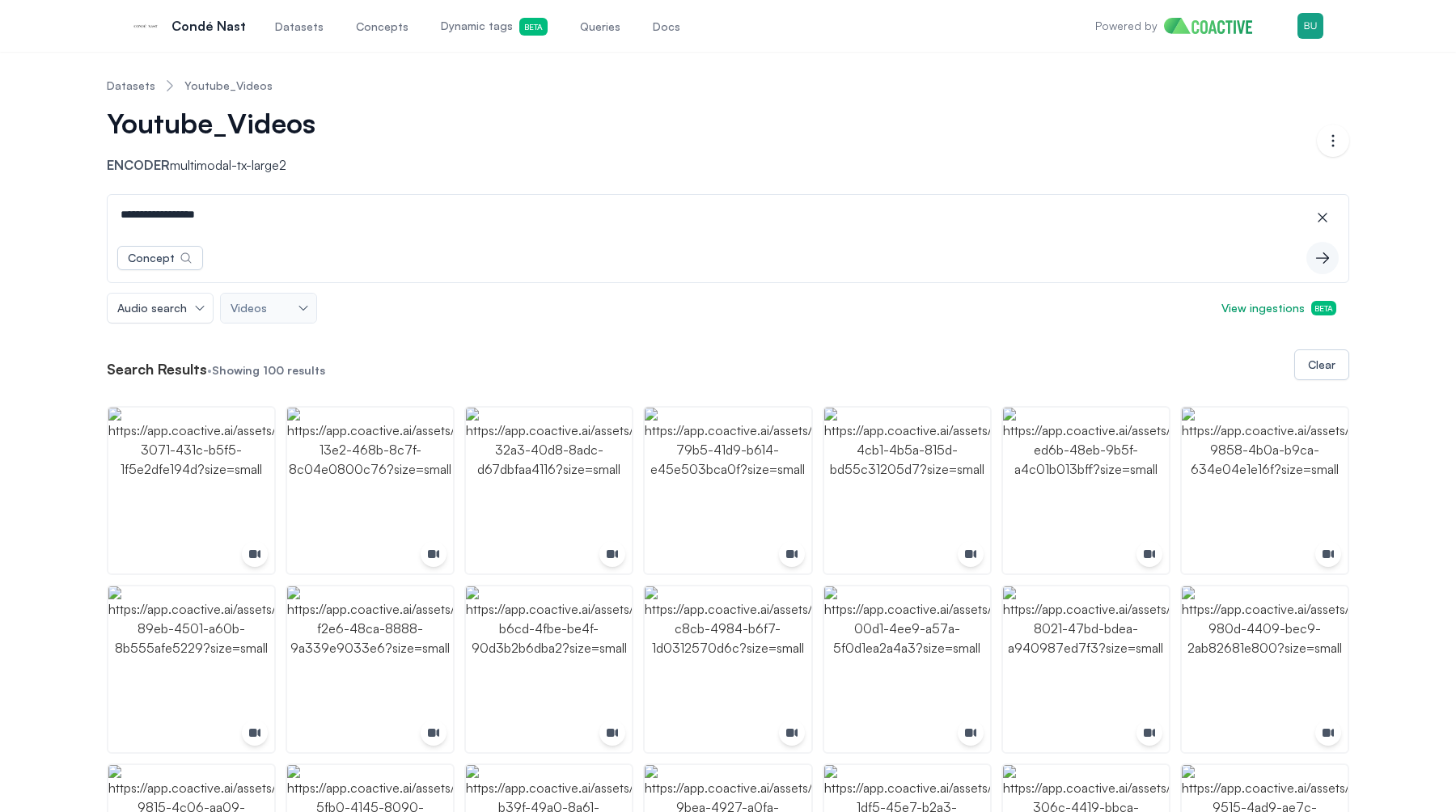
click at [732, 351] on div "Search Results • Showing 100 results Clear" at bounding box center [728, 365] width 1243 height 31
click at [710, 351] on div "Search Results • Showing 100 results Clear" at bounding box center [728, 365] width 1243 height 31
click at [693, 351] on div "Search Results • Showing 100 results Clear" at bounding box center [728, 365] width 1243 height 31
click at [667, 351] on div "Search Results • Showing 100 results Clear" at bounding box center [728, 365] width 1243 height 31
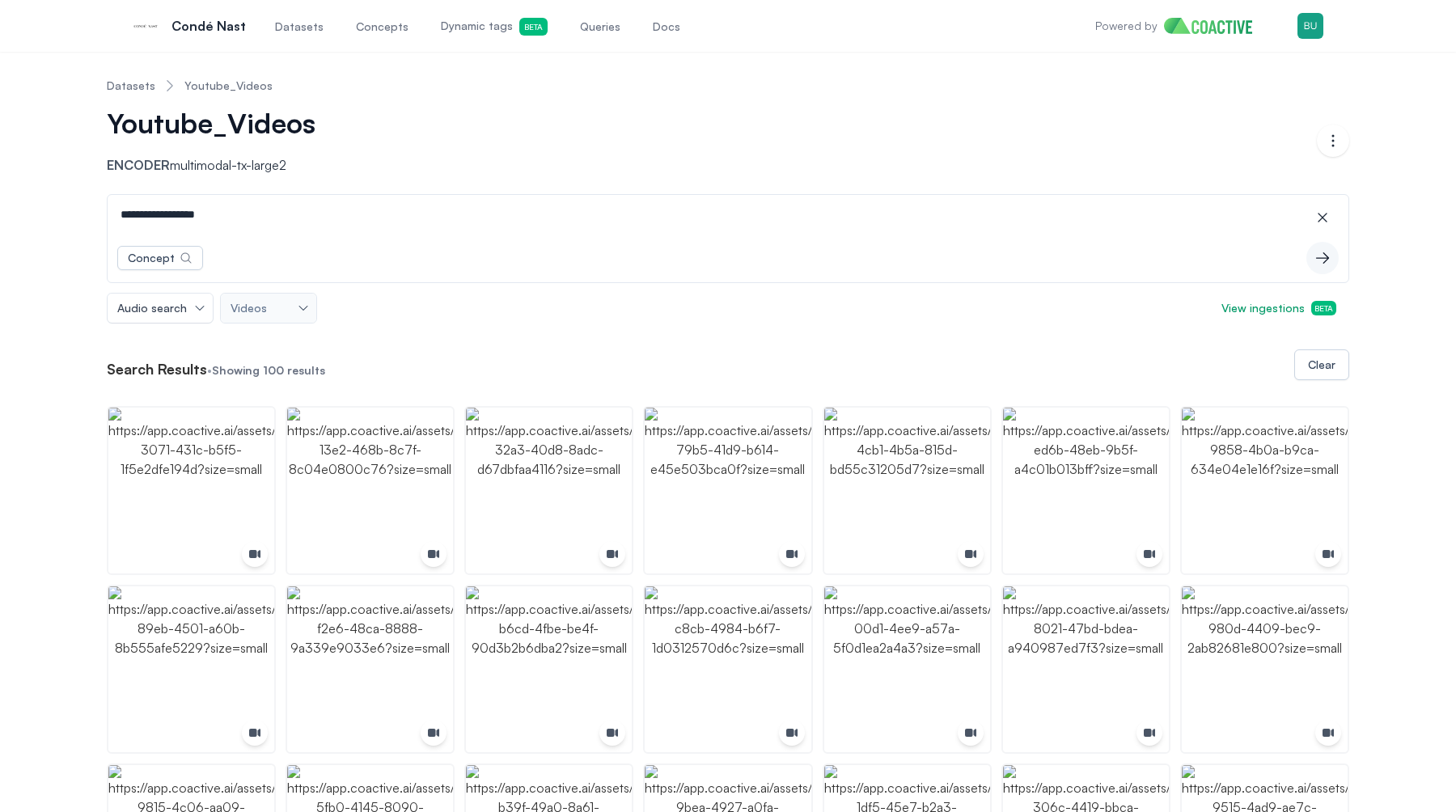
click at [645, 299] on div "Audio search Videos View ingestions Beta" at bounding box center [728, 308] width 1243 height 31
click at [135, 85] on link "Datasets" at bounding box center [131, 85] width 48 height 16
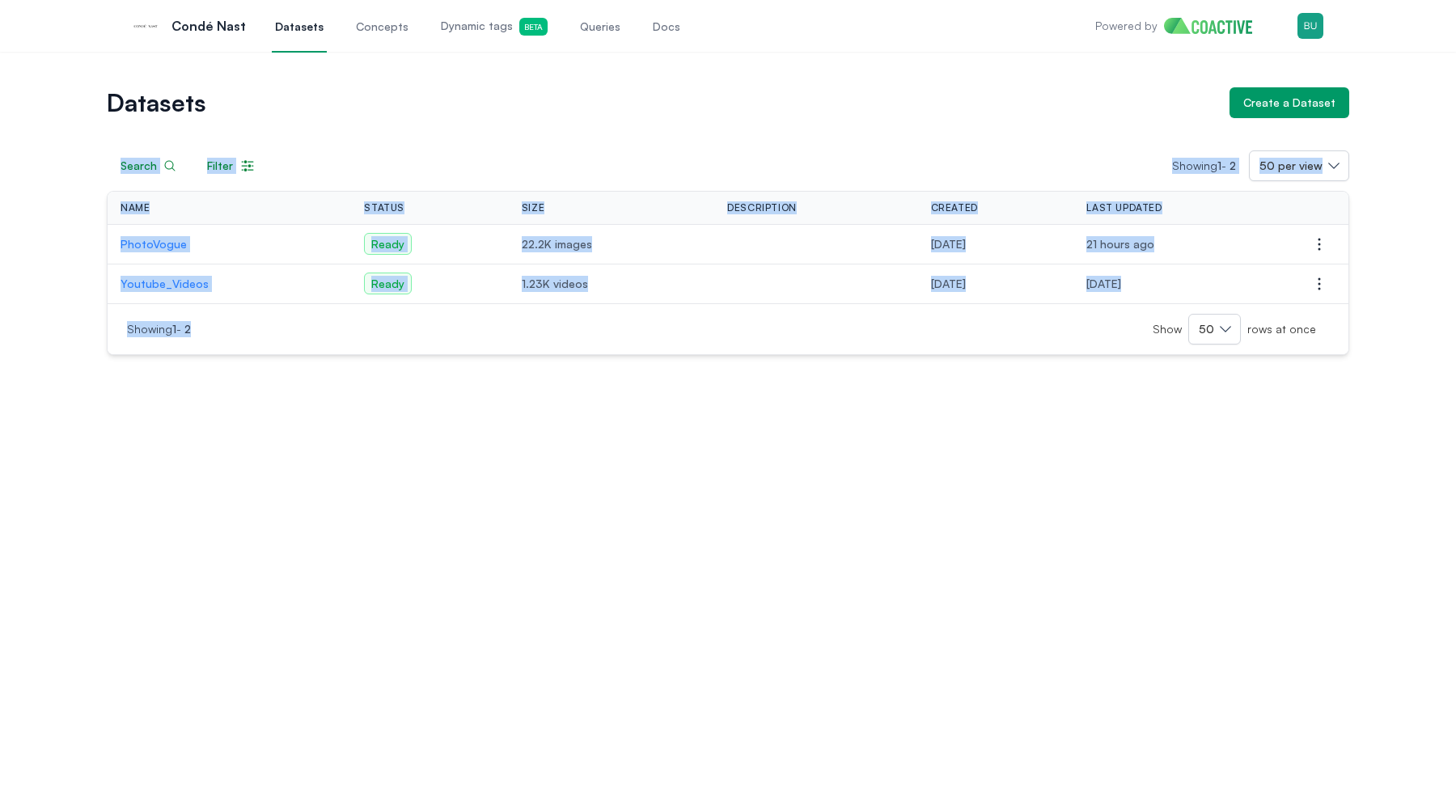
drag, startPoint x: 493, startPoint y: 404, endPoint x: 146, endPoint y: 142, distance: 434.8
click at [146, 142] on div "Datasets Create a Dataset Search Filter Showing 1 - 2 50 per view Name Status S…" at bounding box center [728, 432] width 1456 height 760
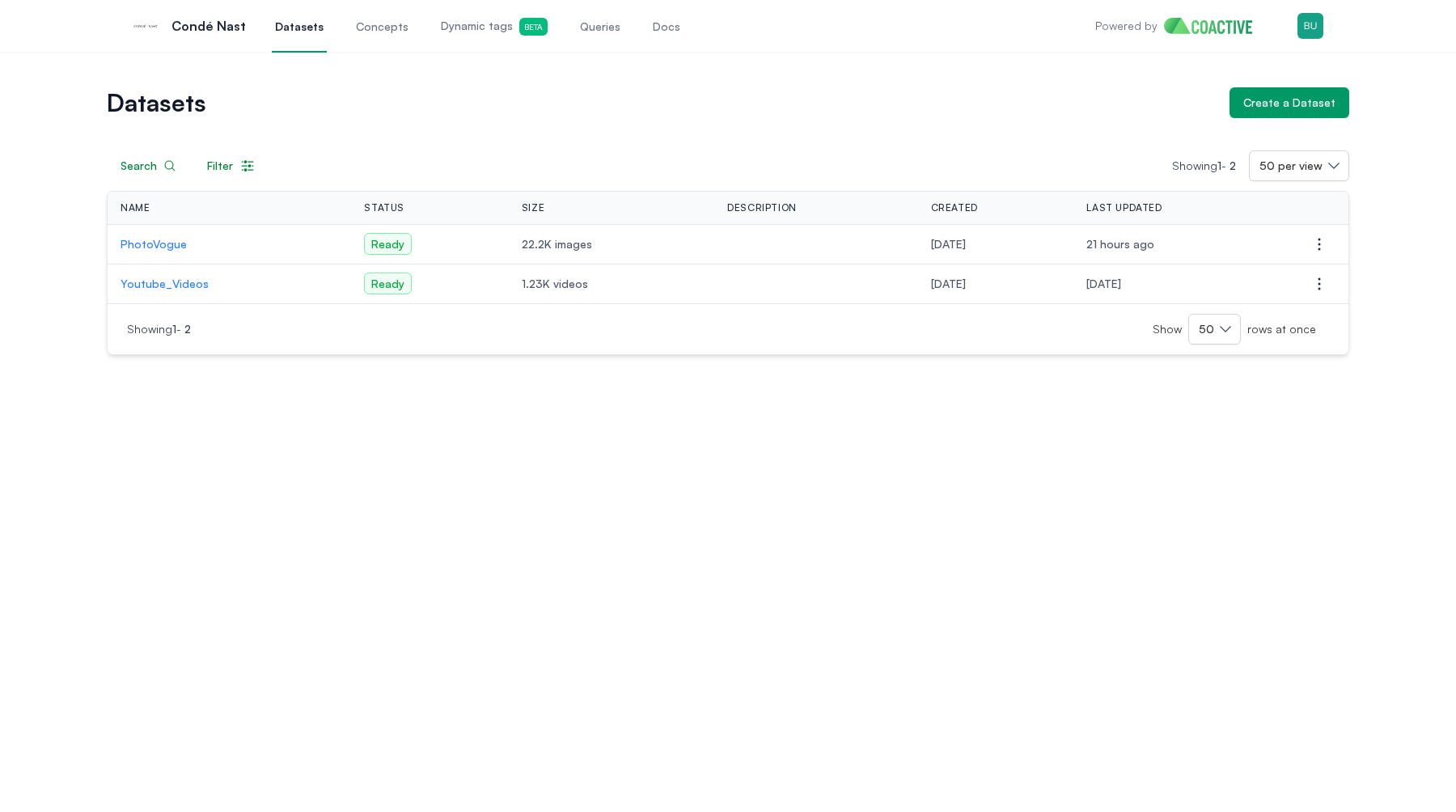
click at [92, 99] on div "Datasets Create a Dataset Search Filter Showing 1 - 2 50 per view Name Status S…" at bounding box center [728, 221] width 1398 height 268
click at [61, 96] on div "Datasets Create a Dataset Search Filter Showing 1 - 2 50 per view Name Status S…" at bounding box center [728, 221] width 1398 height 268
click at [77, 89] on div "Datasets Create a Dataset Search Filter Showing 1 - 2 50 per view Name Status S…" at bounding box center [728, 221] width 1398 height 268
click at [306, 406] on div "Datasets Create a Dataset Search Filter Showing 1 - 2 50 per view Name Status S…" at bounding box center [728, 432] width 1456 height 760
click at [351, 447] on div "Datasets Create a Dataset Search Filter Showing 1 - 2 50 per view Name Status S…" at bounding box center [728, 432] width 1456 height 760
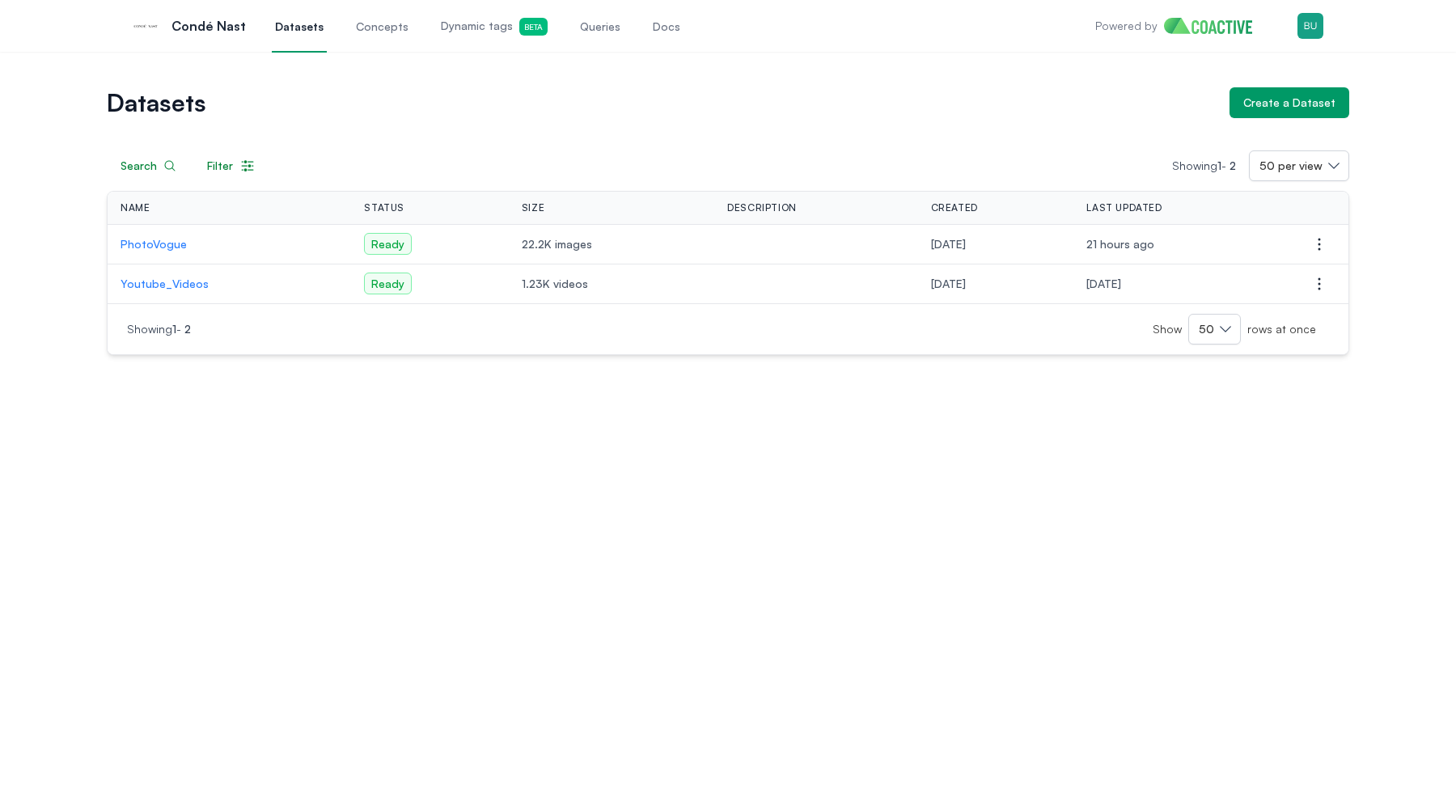
click at [96, 388] on div "Datasets Create a Dataset Search Filter Showing 1 - 2 50 per view Name Status S…" at bounding box center [728, 432] width 1456 height 760
click at [0, 257] on div "Datasets Create a Dataset Search Filter Showing 1 - 2 50 per view Name Status S…" at bounding box center [728, 210] width 1456 height 316
click at [26, 263] on div "Datasets Create a Dataset Search Filter Showing 1 - 2 50 per view Name Status S…" at bounding box center [728, 210] width 1456 height 316
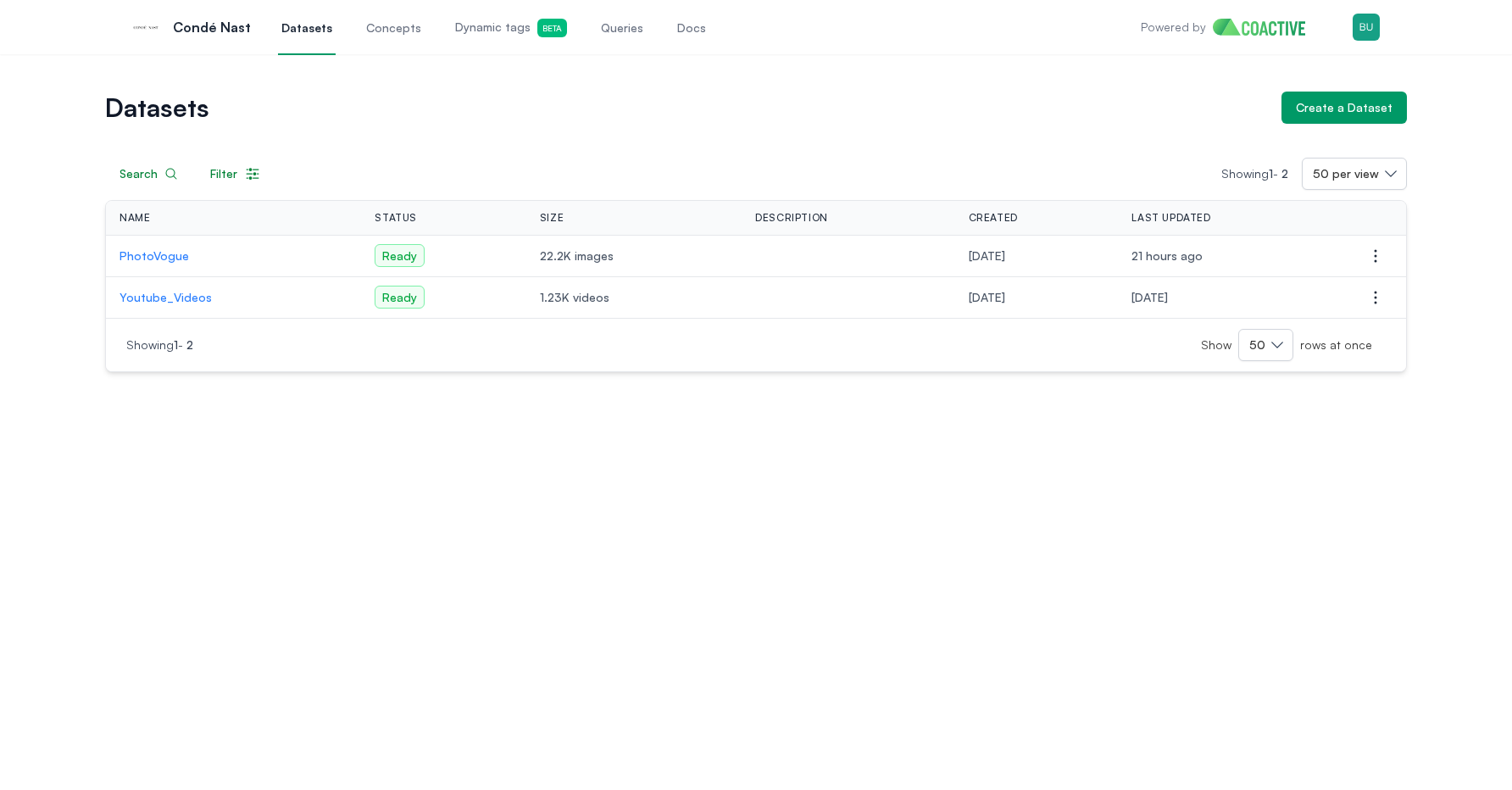
click at [787, 464] on div "Datasets Create a Dataset Search Filter Showing 1 - 2 50 per view Name Status S…" at bounding box center [756, 422] width 1512 height 736
